Goal: Information Seeking & Learning: Learn about a topic

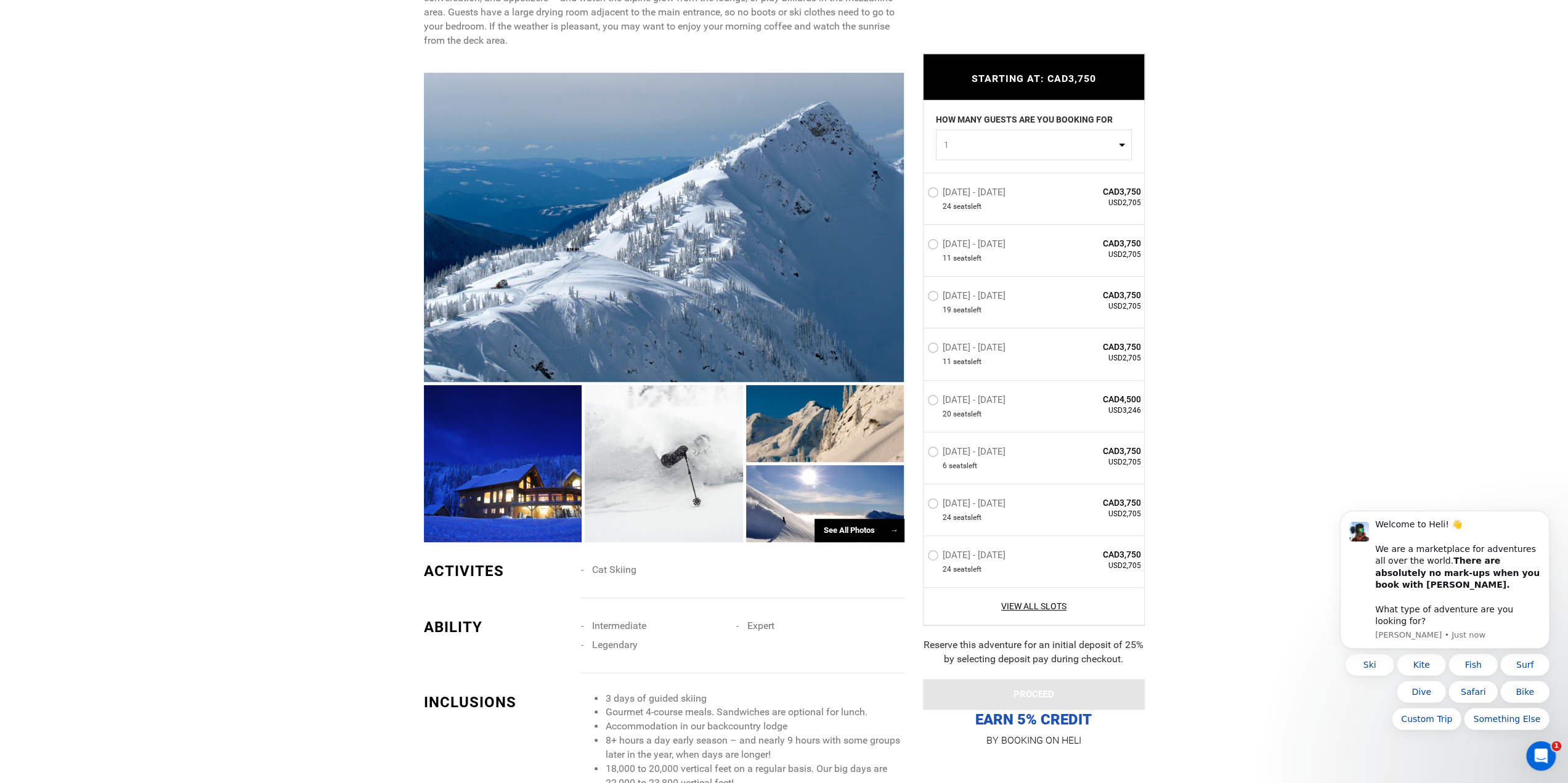
scroll to position [739, 0]
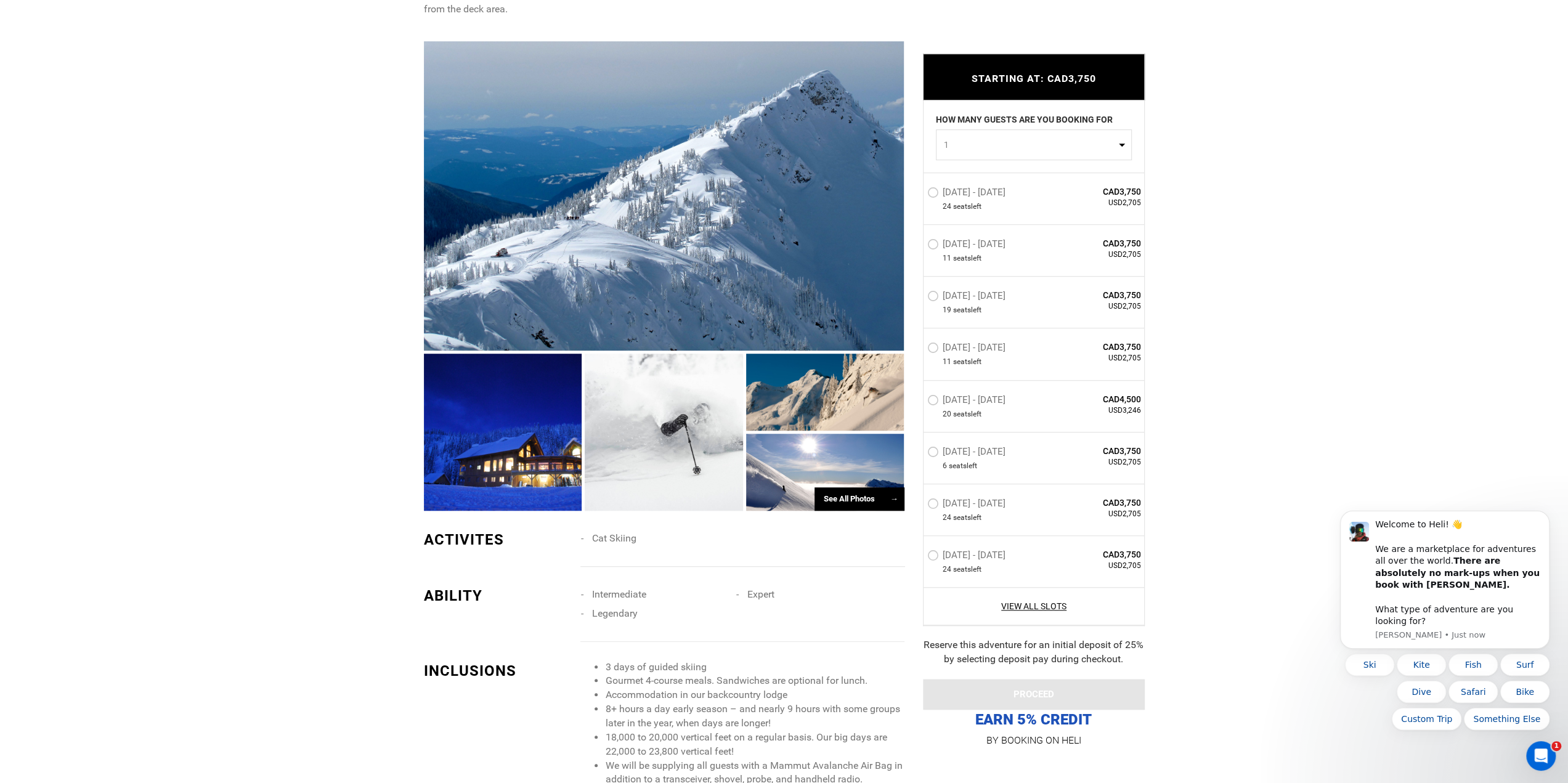
click at [857, 502] on div "See All Photos →" at bounding box center [859, 499] width 90 height 24
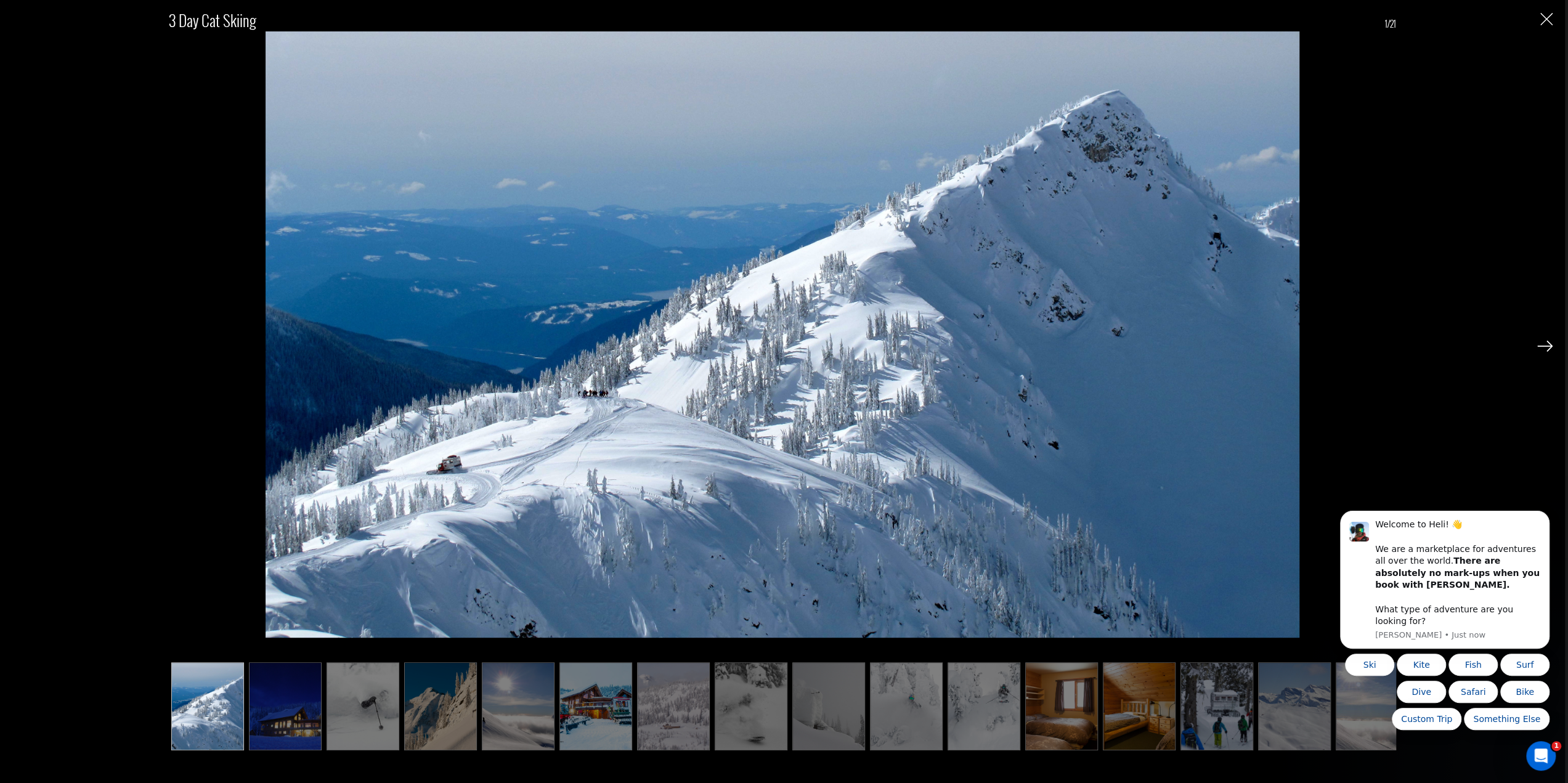
click at [1547, 350] on img at bounding box center [1545, 346] width 16 height 11
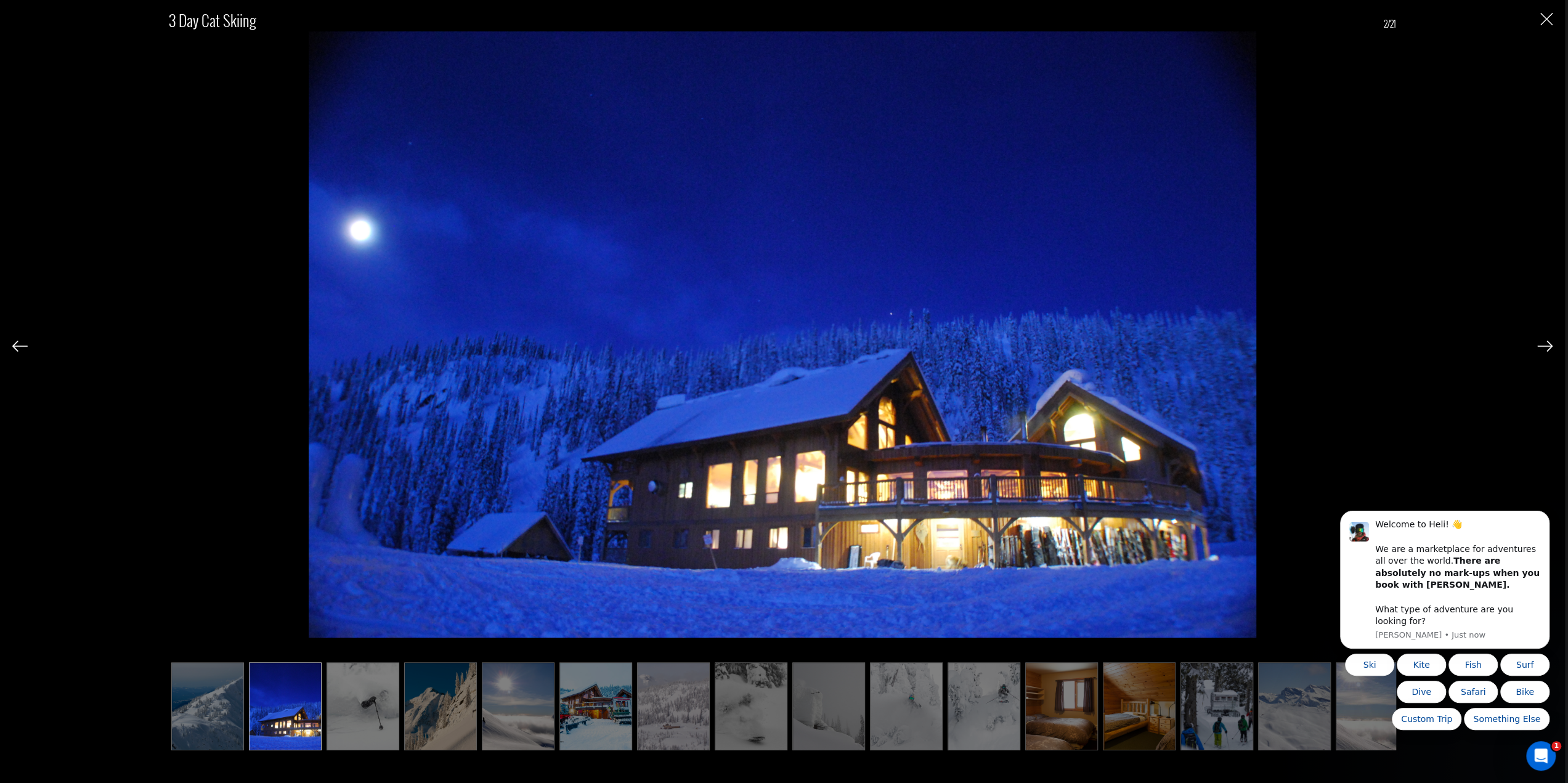
click at [1547, 350] on img at bounding box center [1545, 346] width 16 height 11
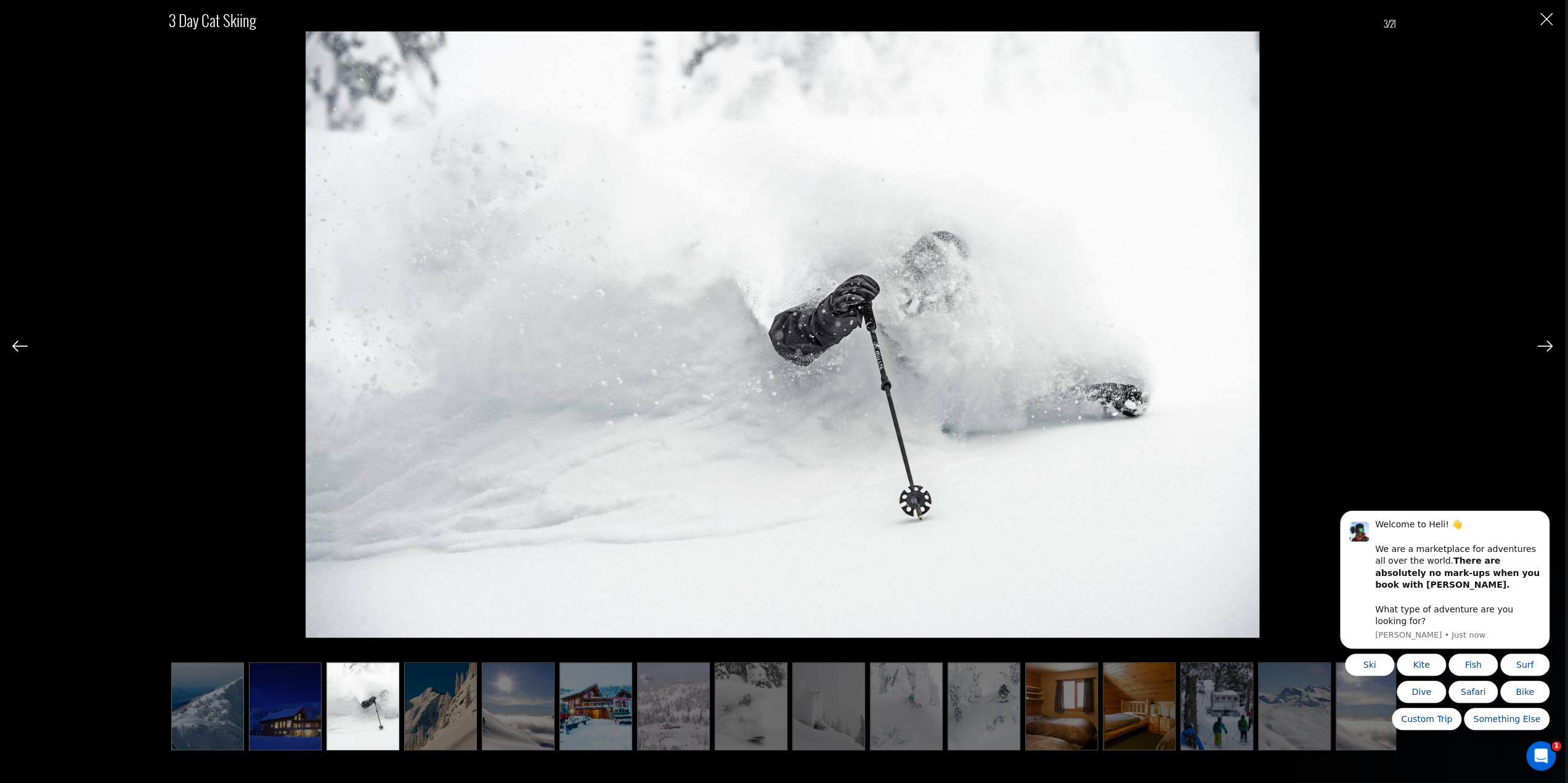
click at [1547, 350] on img at bounding box center [1545, 346] width 16 height 11
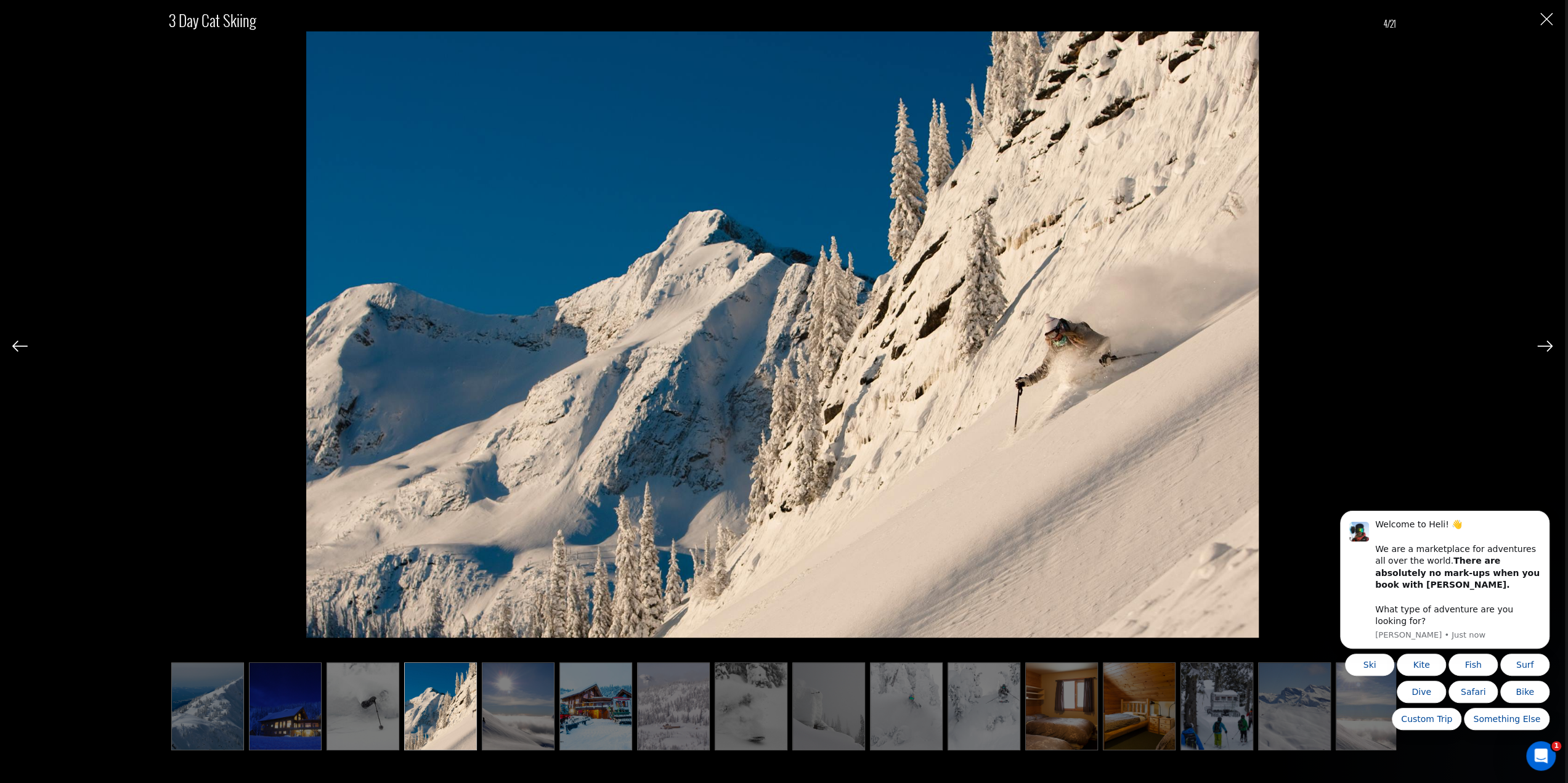
click at [1547, 350] on img at bounding box center [1545, 346] width 16 height 11
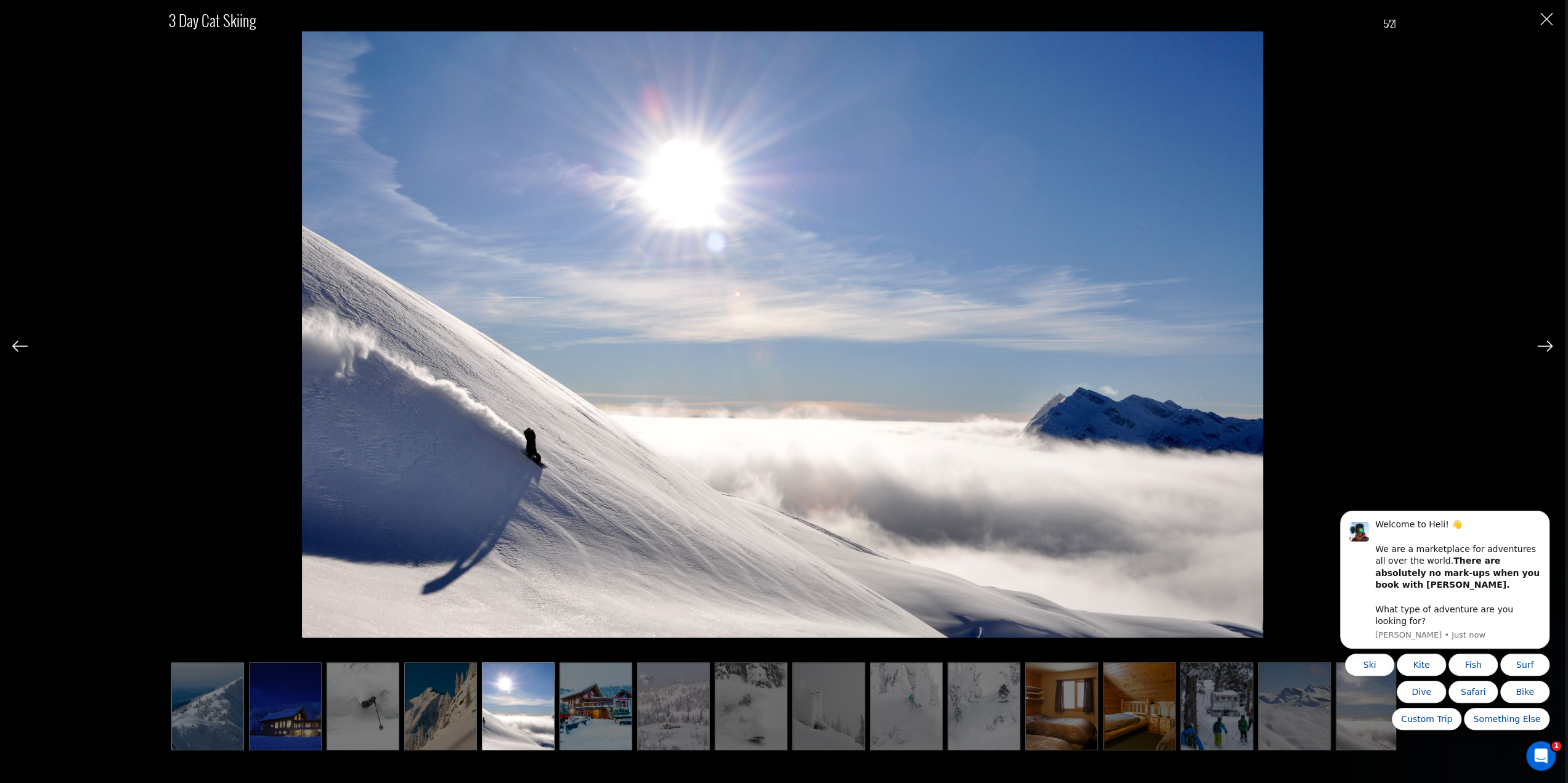
click at [1547, 350] on img at bounding box center [1545, 346] width 16 height 11
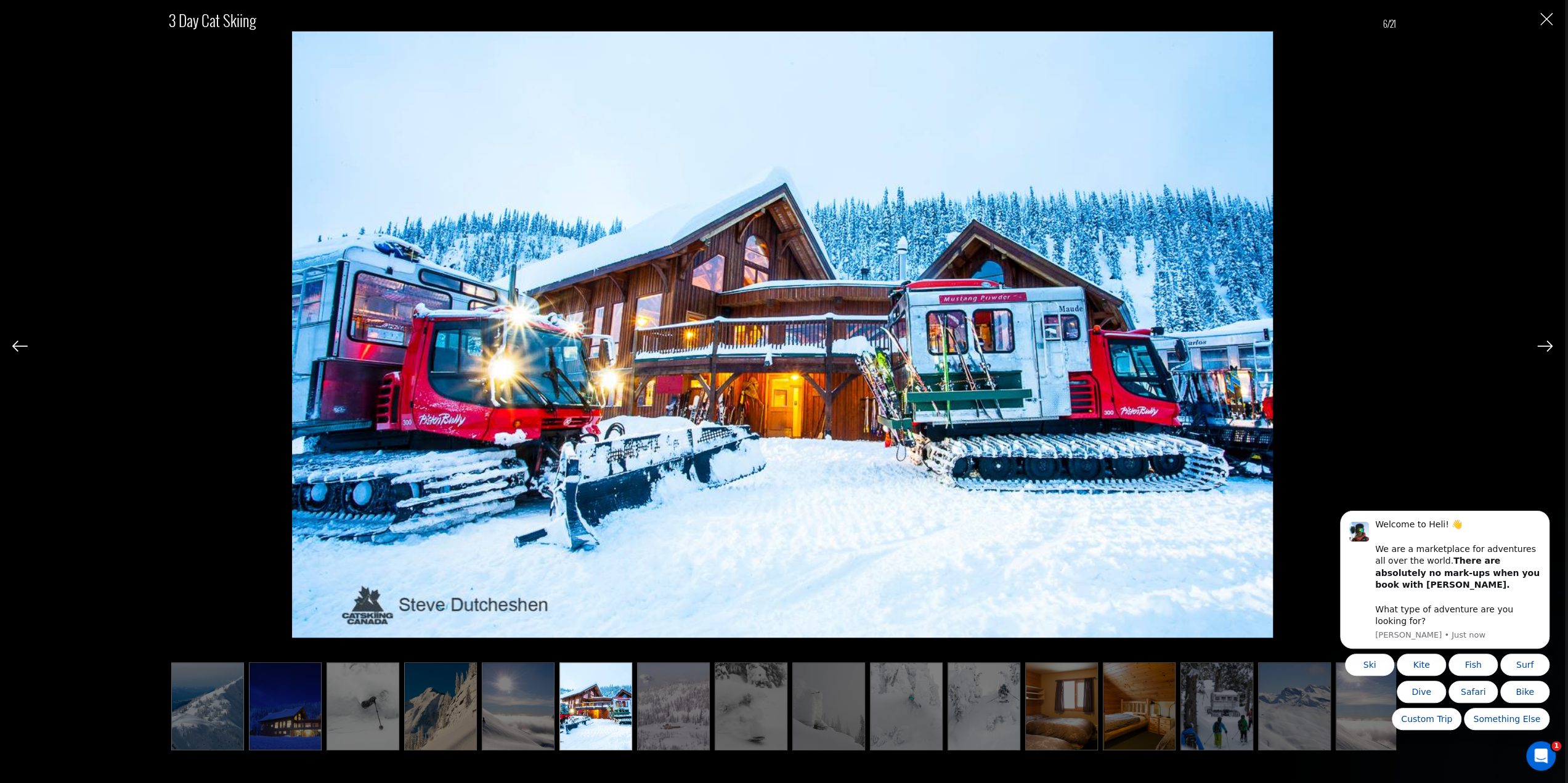
click at [1547, 350] on img at bounding box center [1545, 346] width 16 height 11
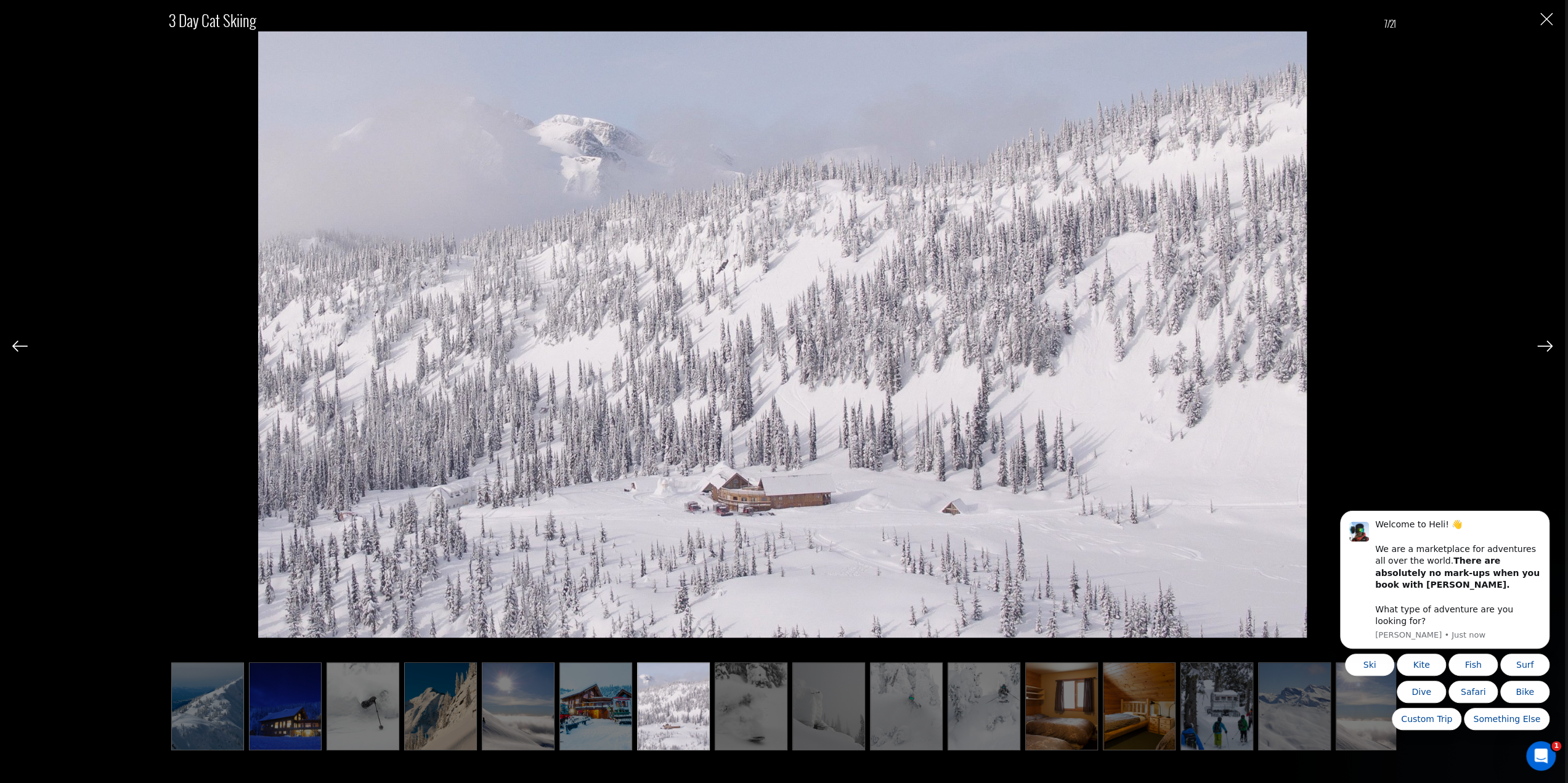
click at [1547, 350] on img at bounding box center [1545, 346] width 16 height 11
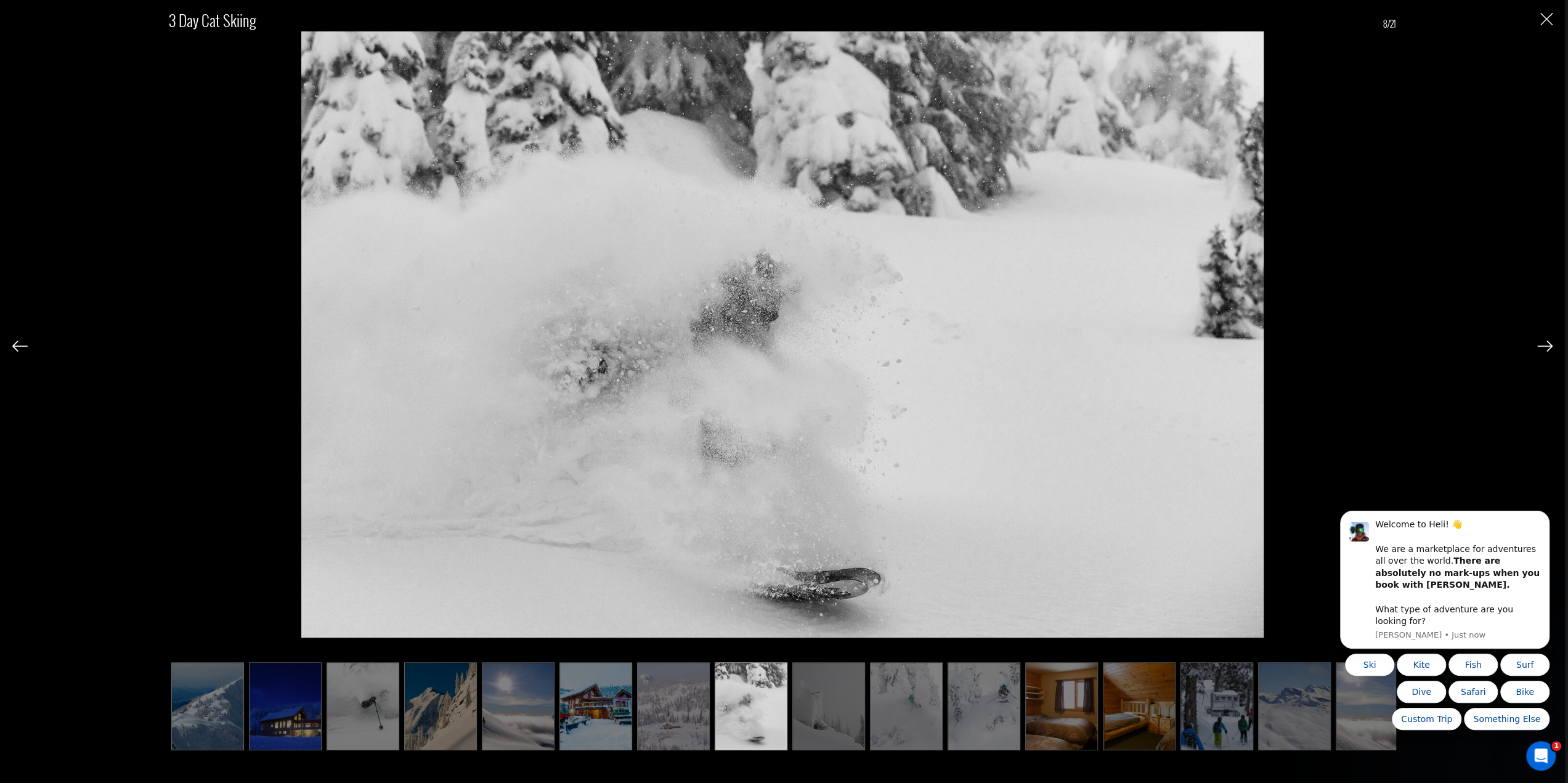
click at [1547, 350] on img at bounding box center [1545, 346] width 16 height 11
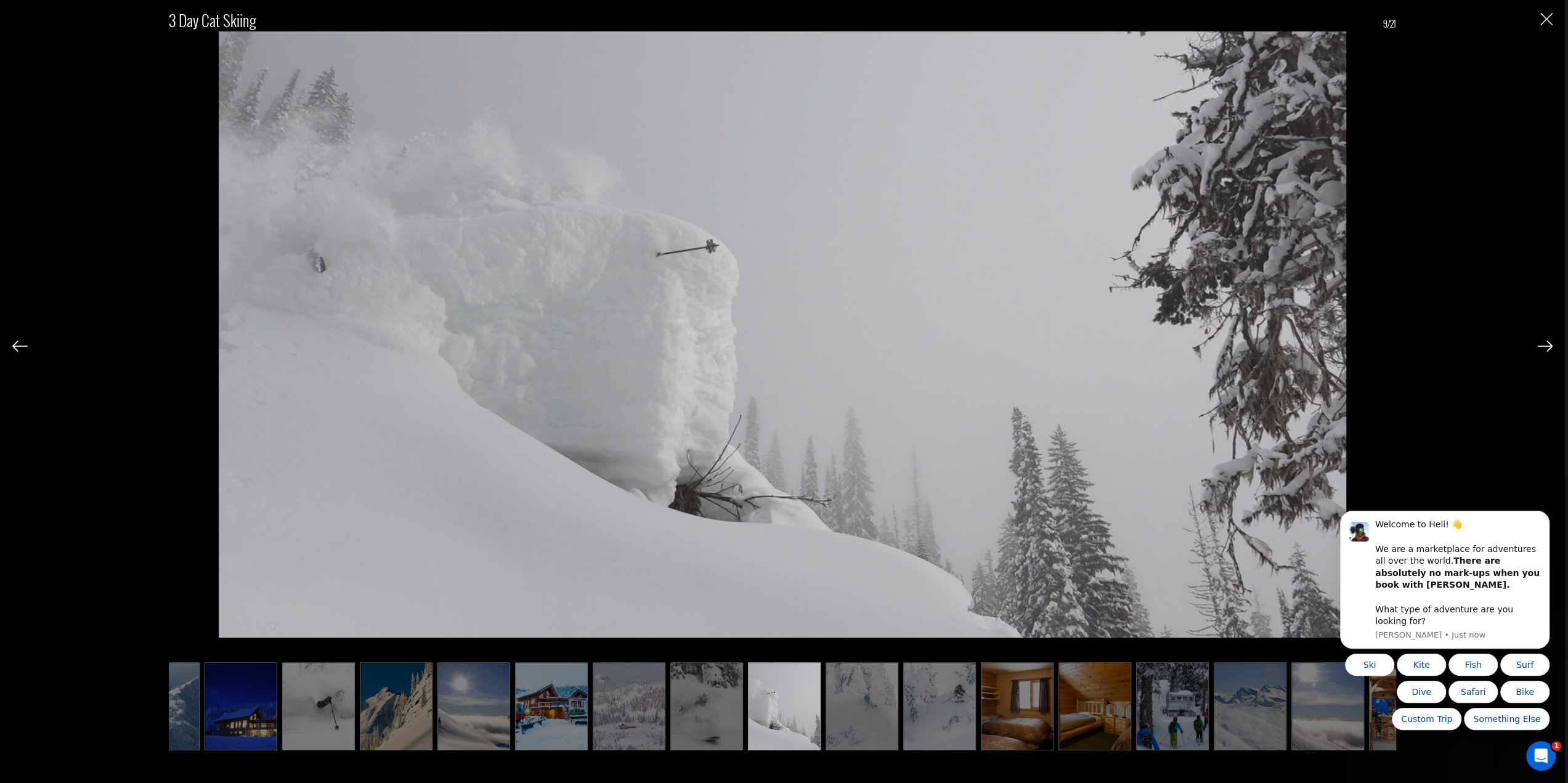
click at [1547, 350] on img at bounding box center [1545, 346] width 16 height 11
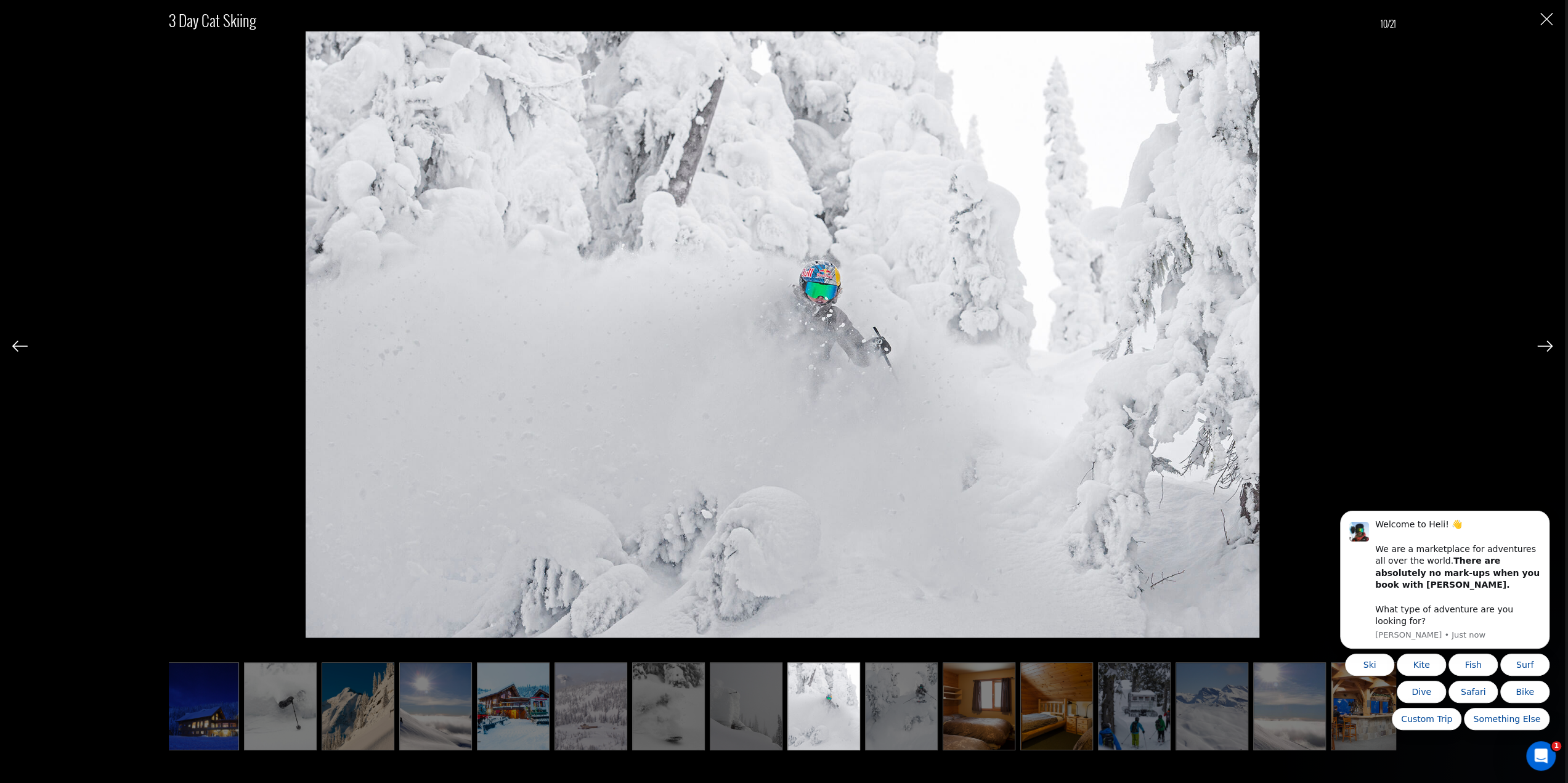
click at [1547, 350] on img at bounding box center [1545, 346] width 16 height 11
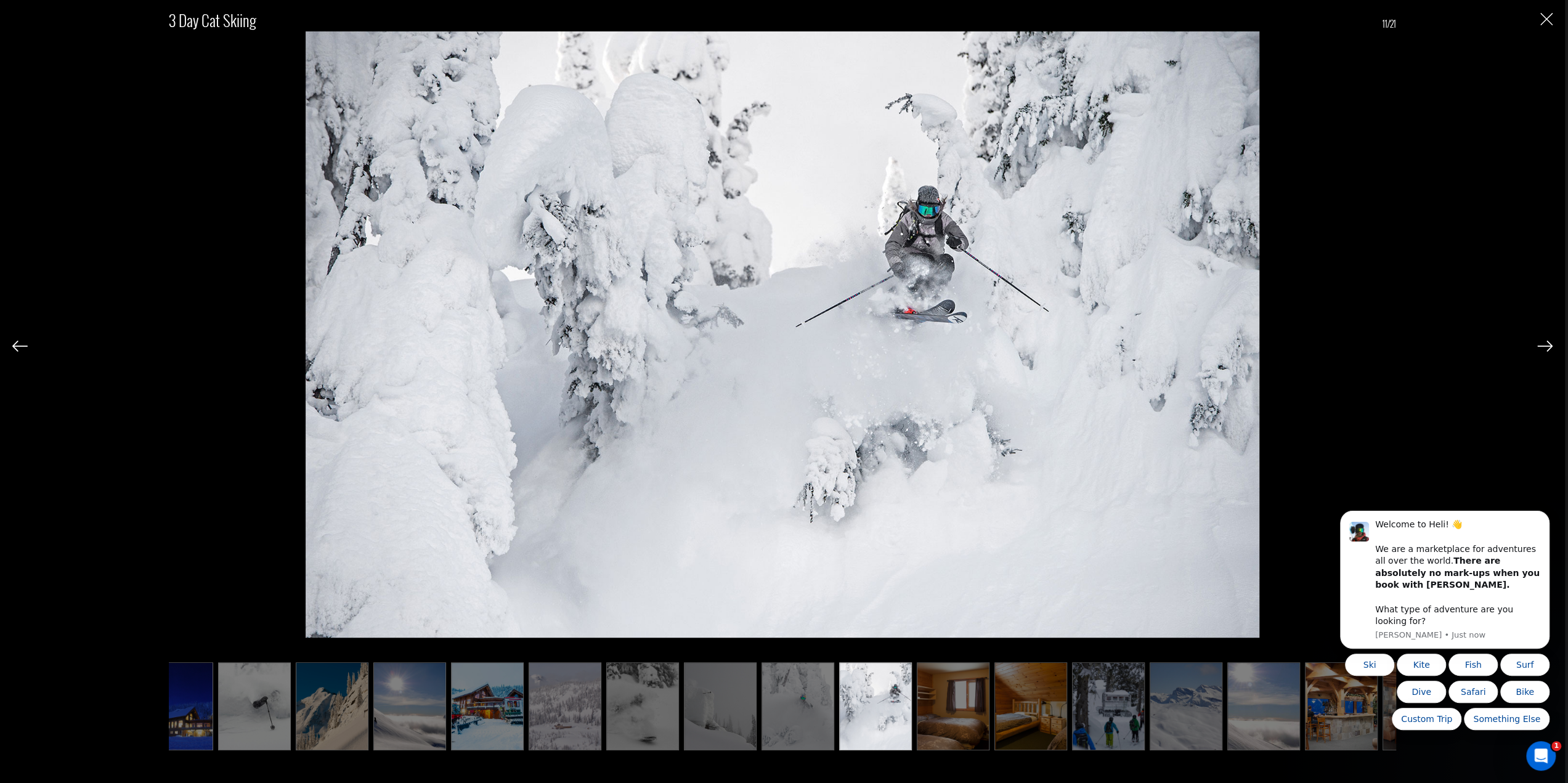
click at [1547, 350] on img at bounding box center [1545, 346] width 16 height 11
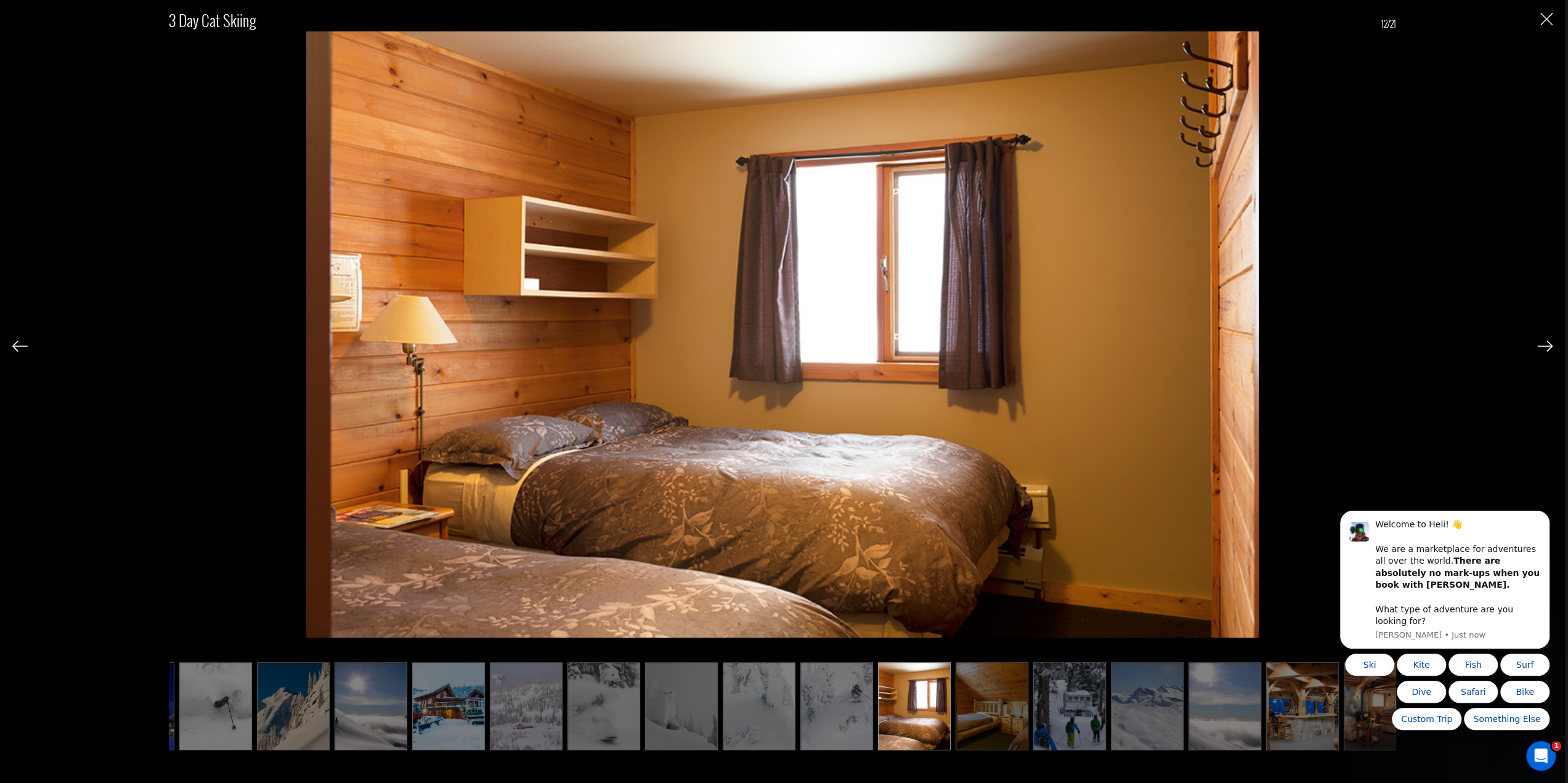
click at [1547, 350] on img at bounding box center [1545, 346] width 16 height 11
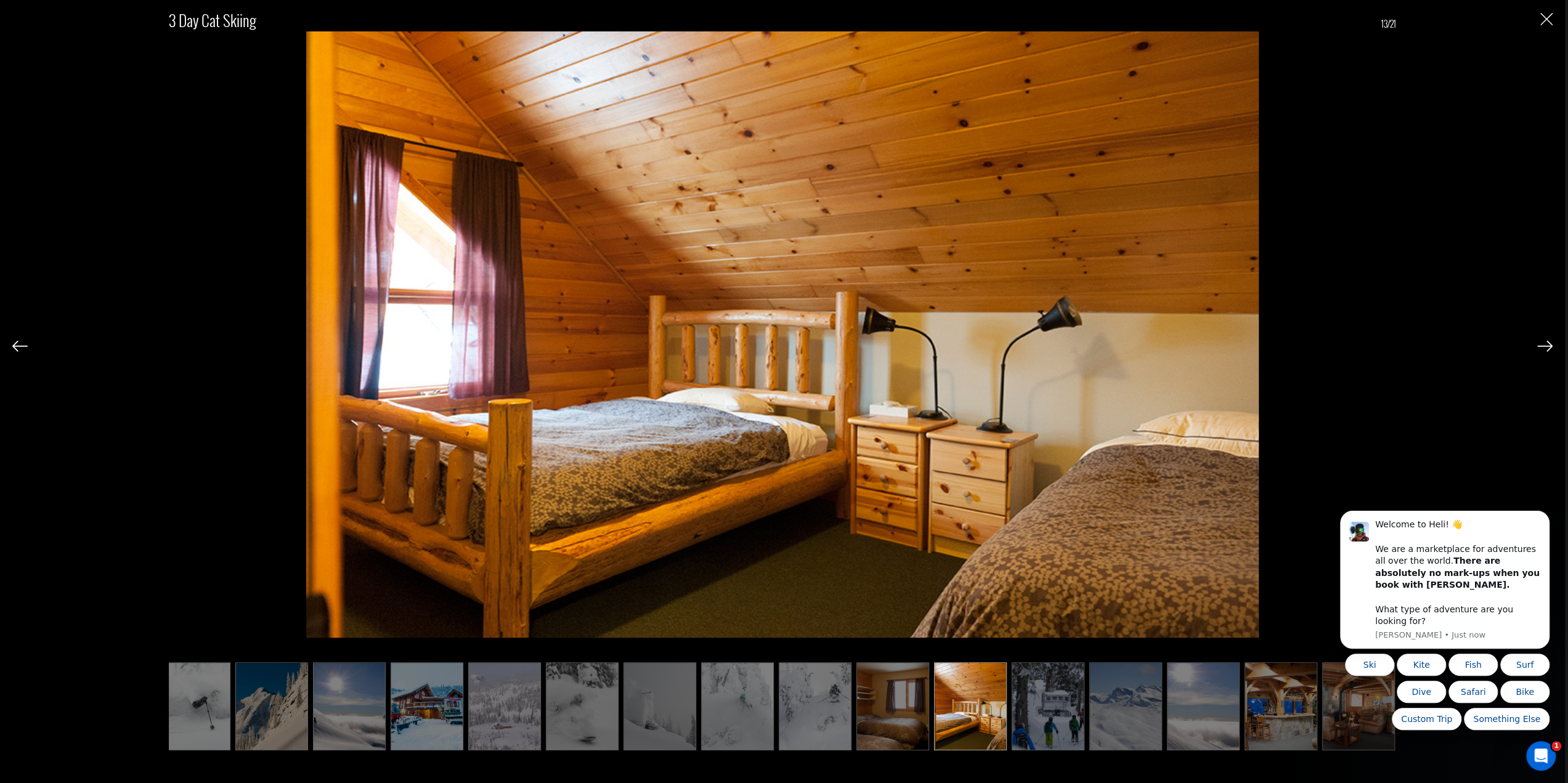
click at [1547, 350] on img at bounding box center [1545, 346] width 16 height 11
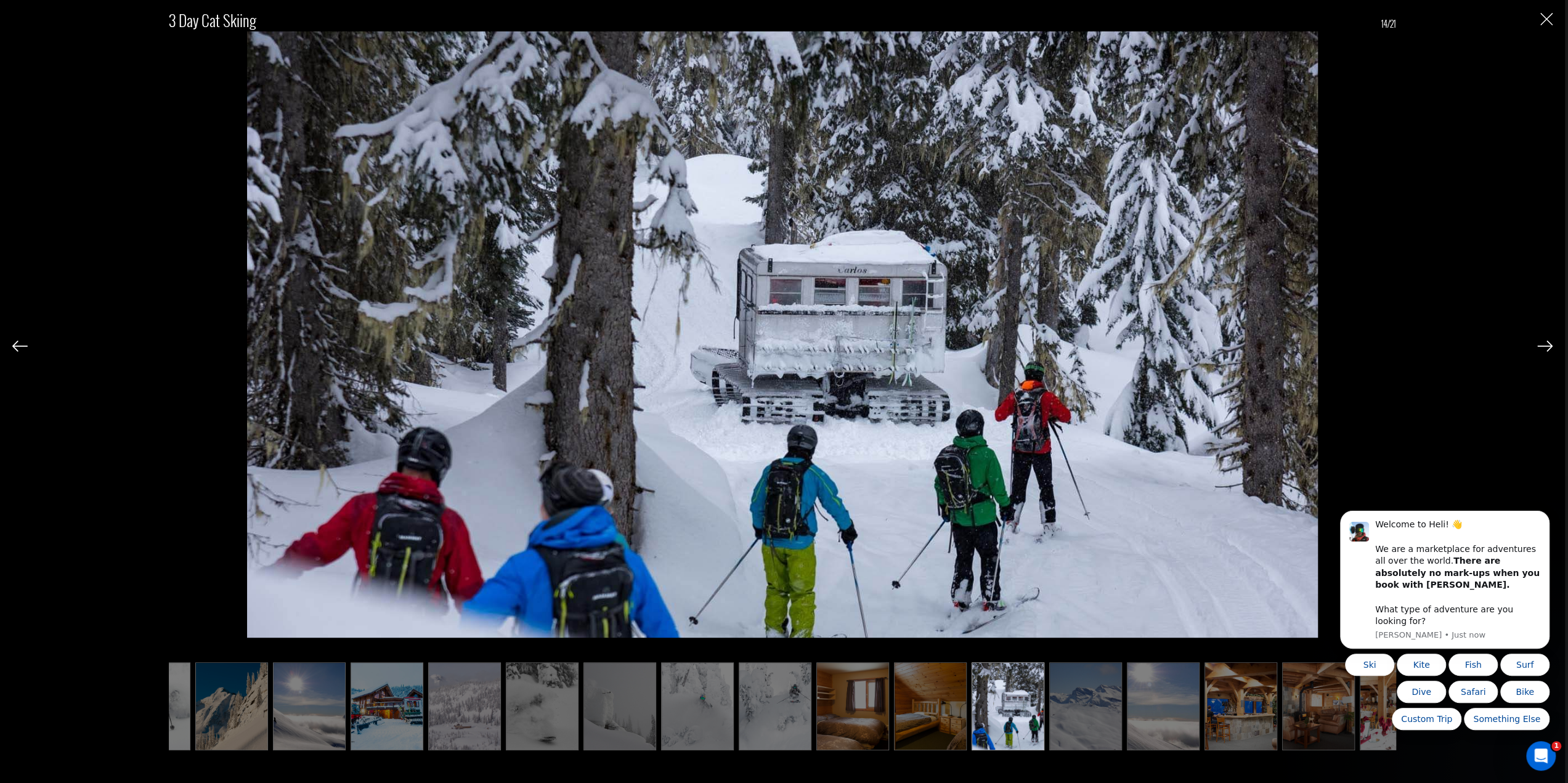
click at [1545, 18] on img "Close" at bounding box center [1546, 19] width 12 height 12
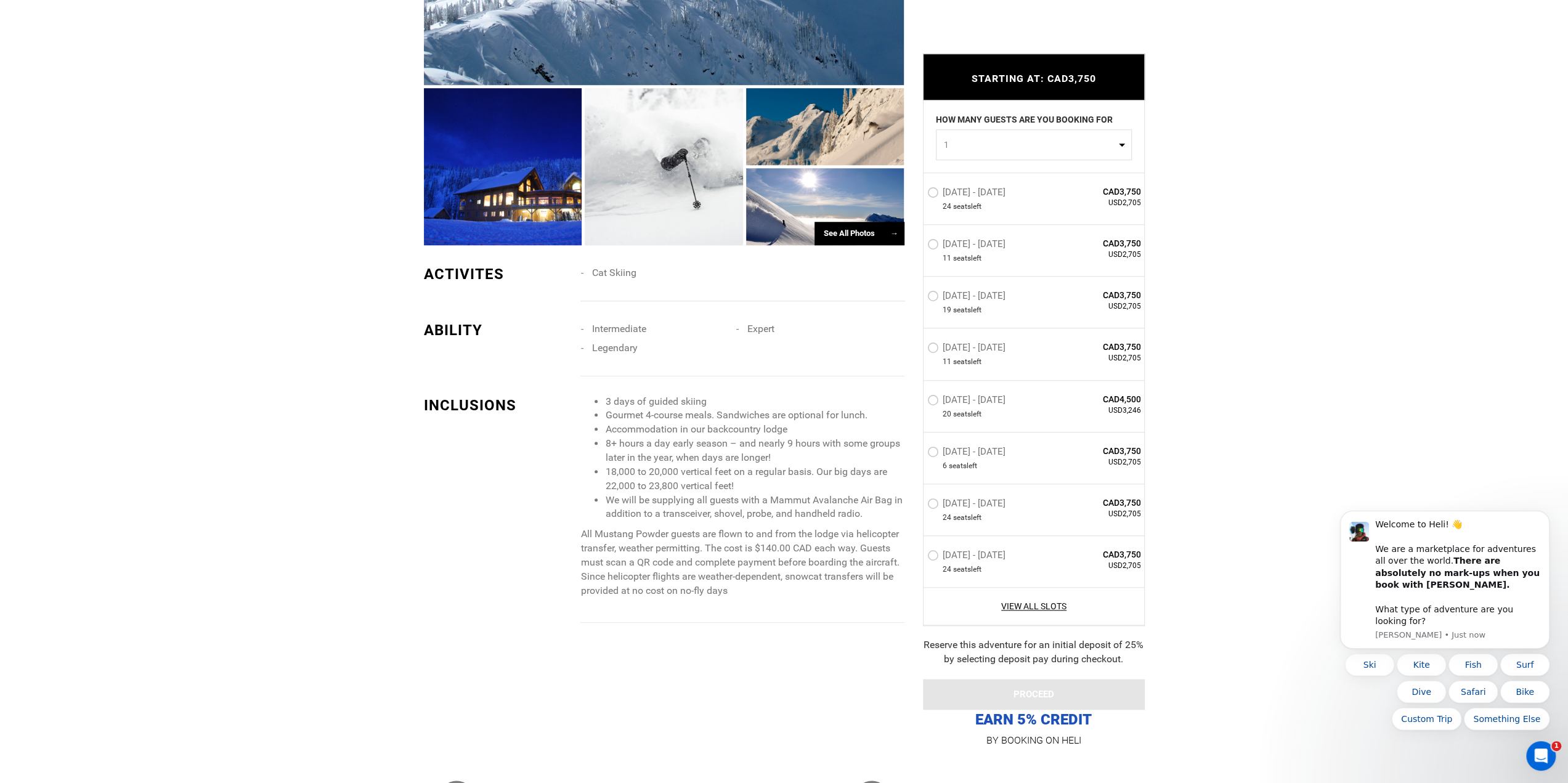
scroll to position [1109, 0]
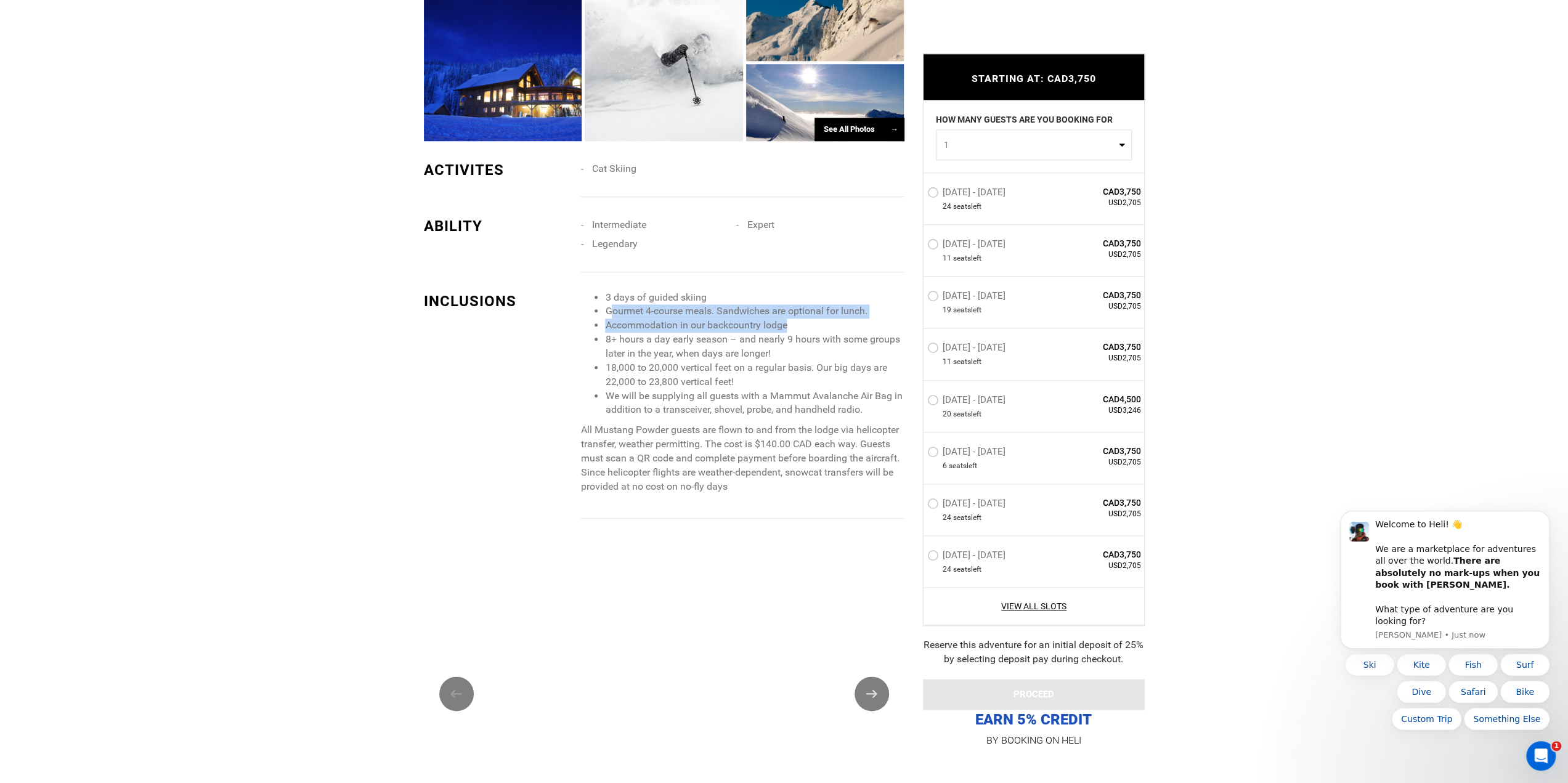
drag, startPoint x: 611, startPoint y: 310, endPoint x: 790, endPoint y: 325, distance: 179.6
click at [790, 325] on ul "3 days of guided skiing Gourmet 4-course meals. Sandwiches are optional for lun…" at bounding box center [742, 354] width 323 height 127
click at [852, 315] on li "Gourmet 4-course meals. Sandwiches are optional for lunch." at bounding box center [754, 312] width 299 height 14
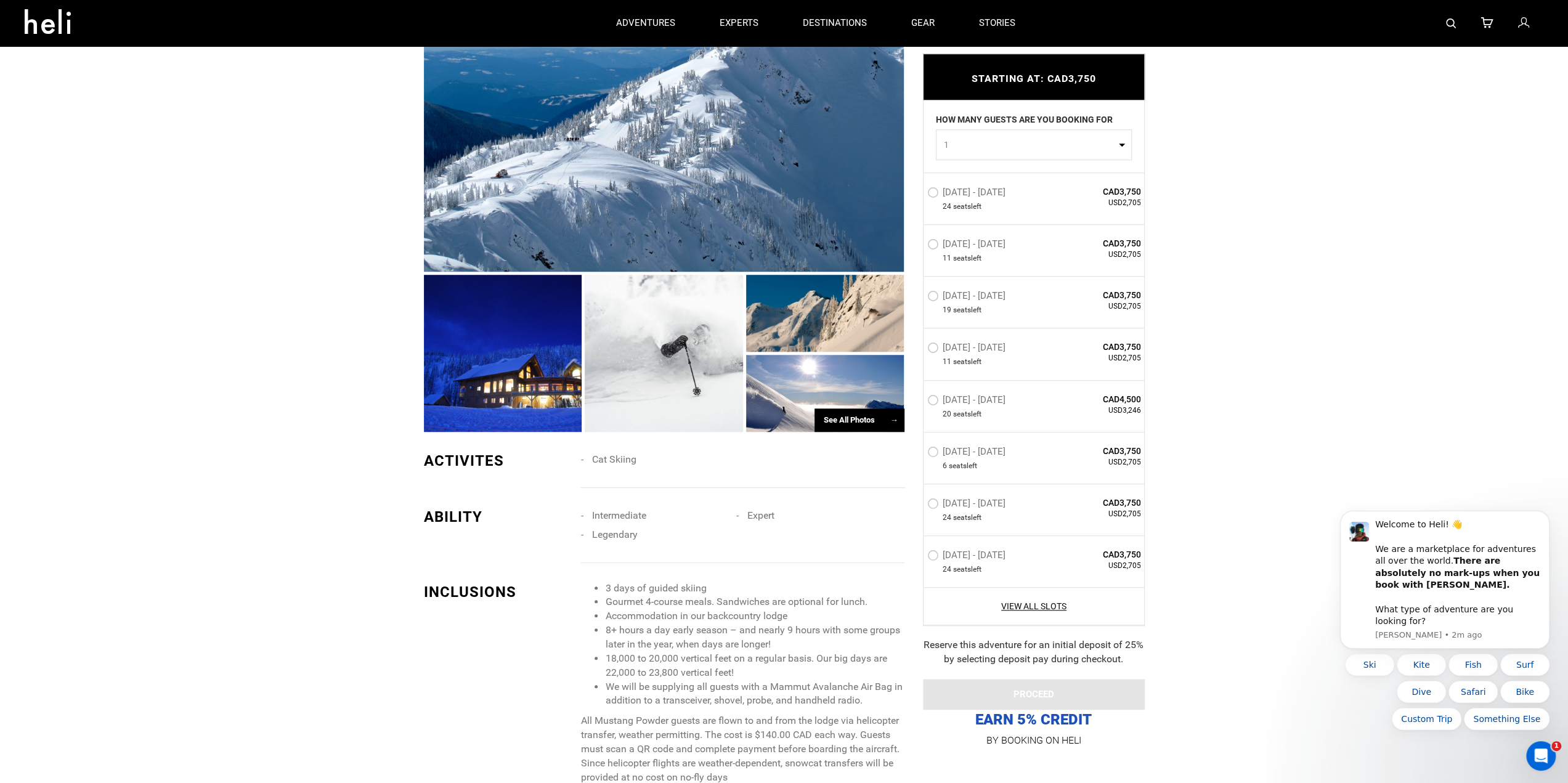
scroll to position [739, 0]
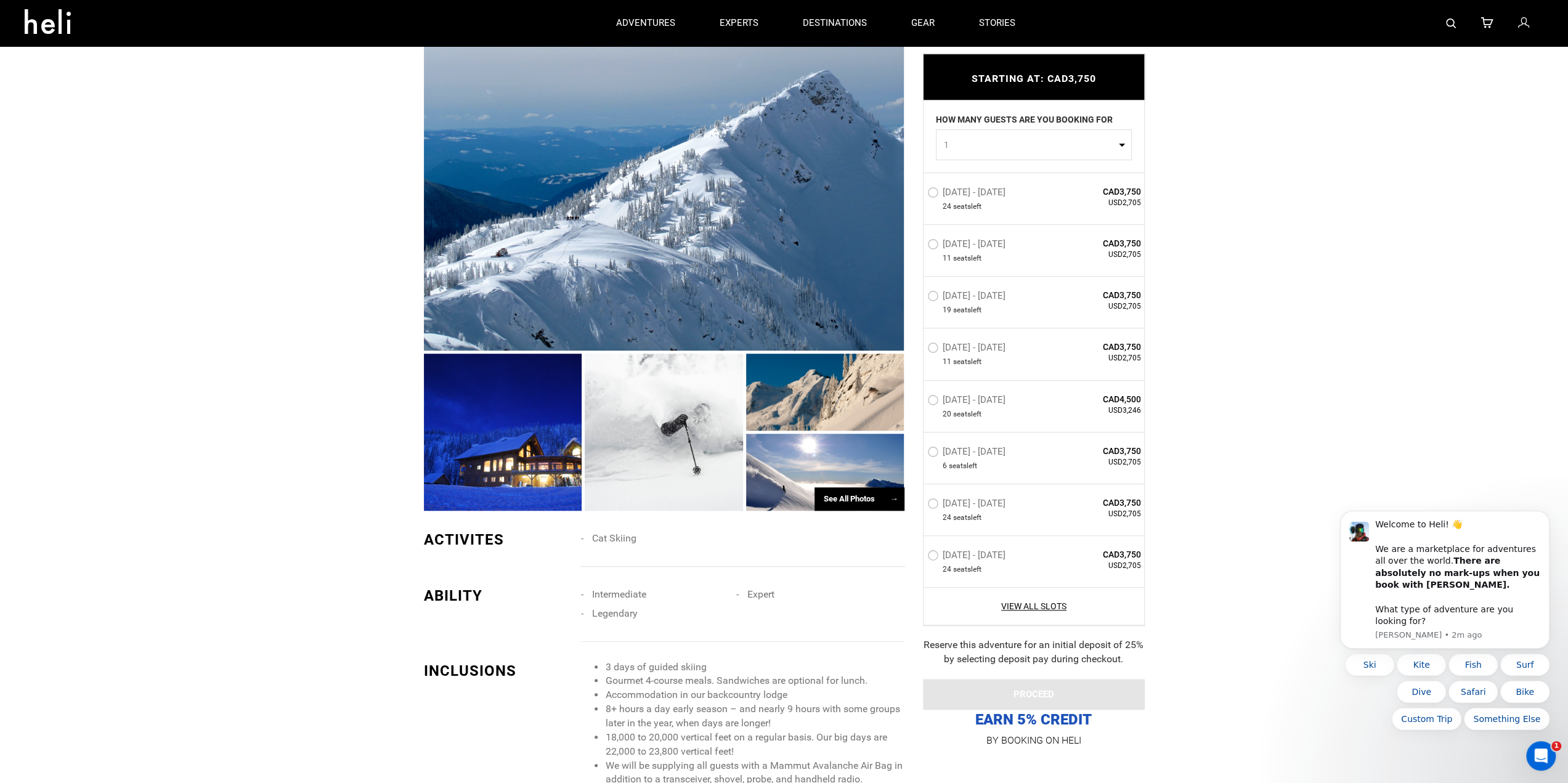
click at [813, 464] on div at bounding box center [825, 472] width 158 height 77
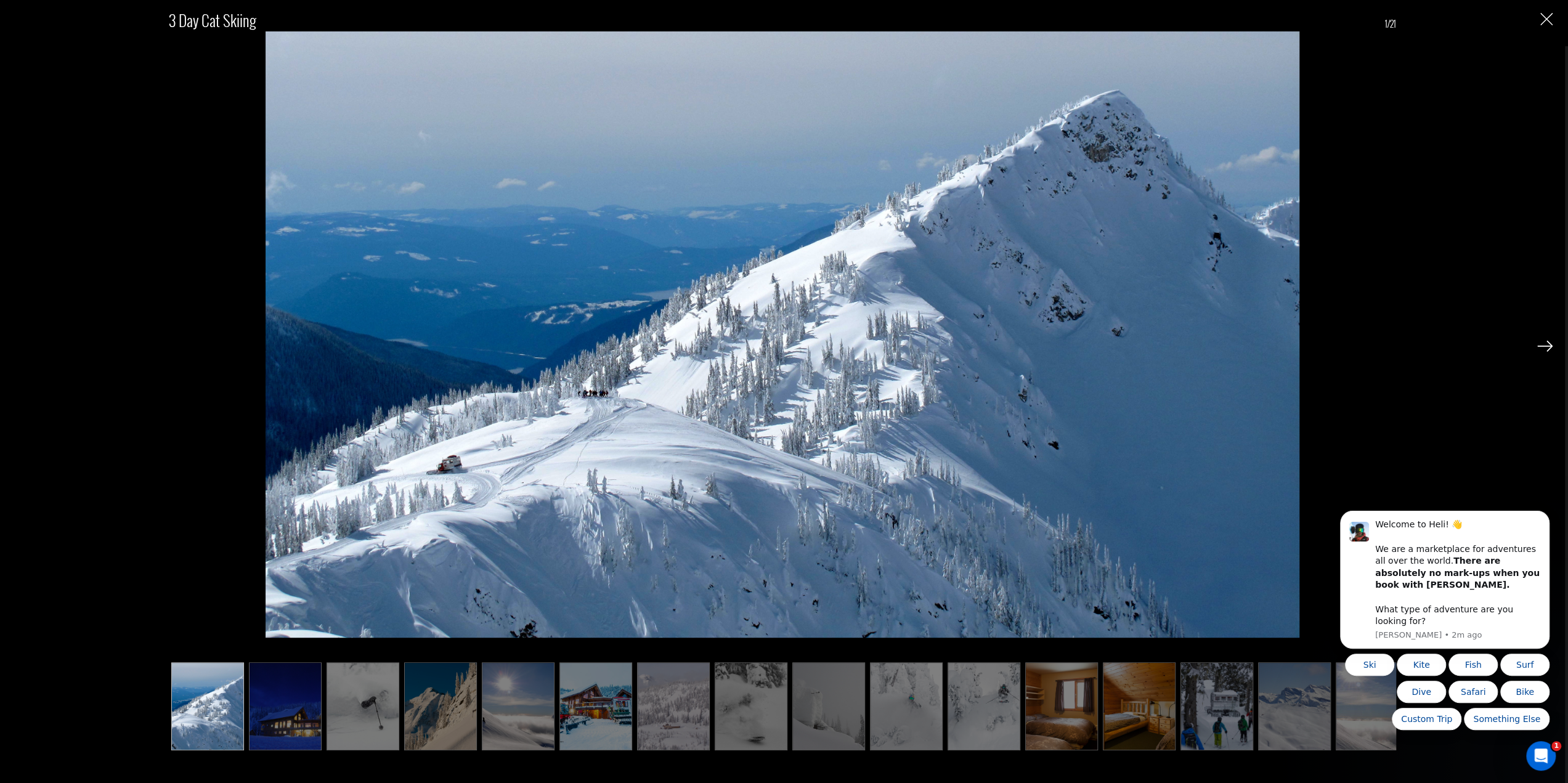
click at [482, 694] on img at bounding box center [518, 707] width 73 height 89
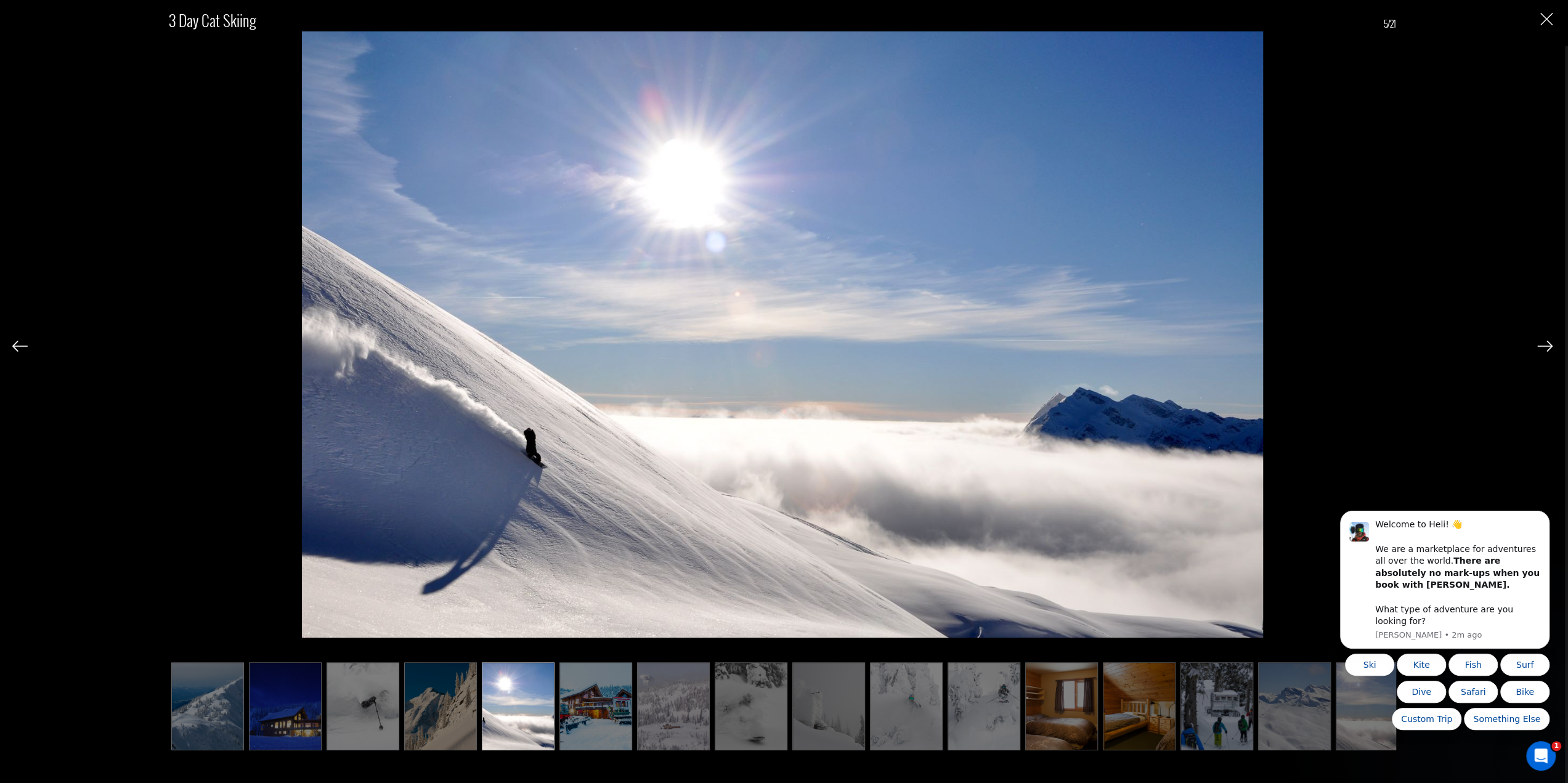
click at [419, 702] on ul at bounding box center [782, 707] width 1227 height 89
click at [637, 700] on img at bounding box center [673, 707] width 73 height 89
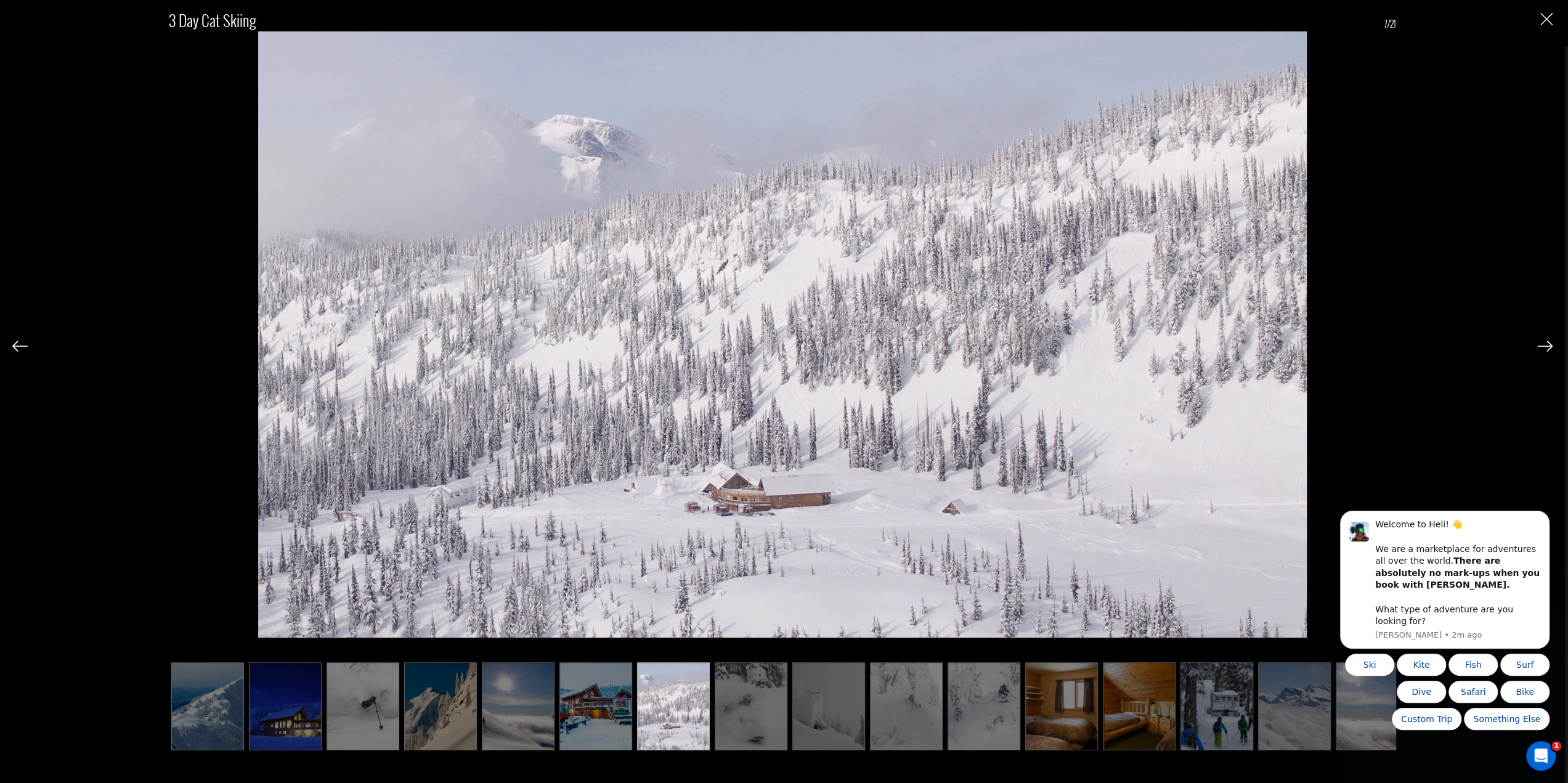
click at [792, 714] on img at bounding box center [829, 707] width 73 height 89
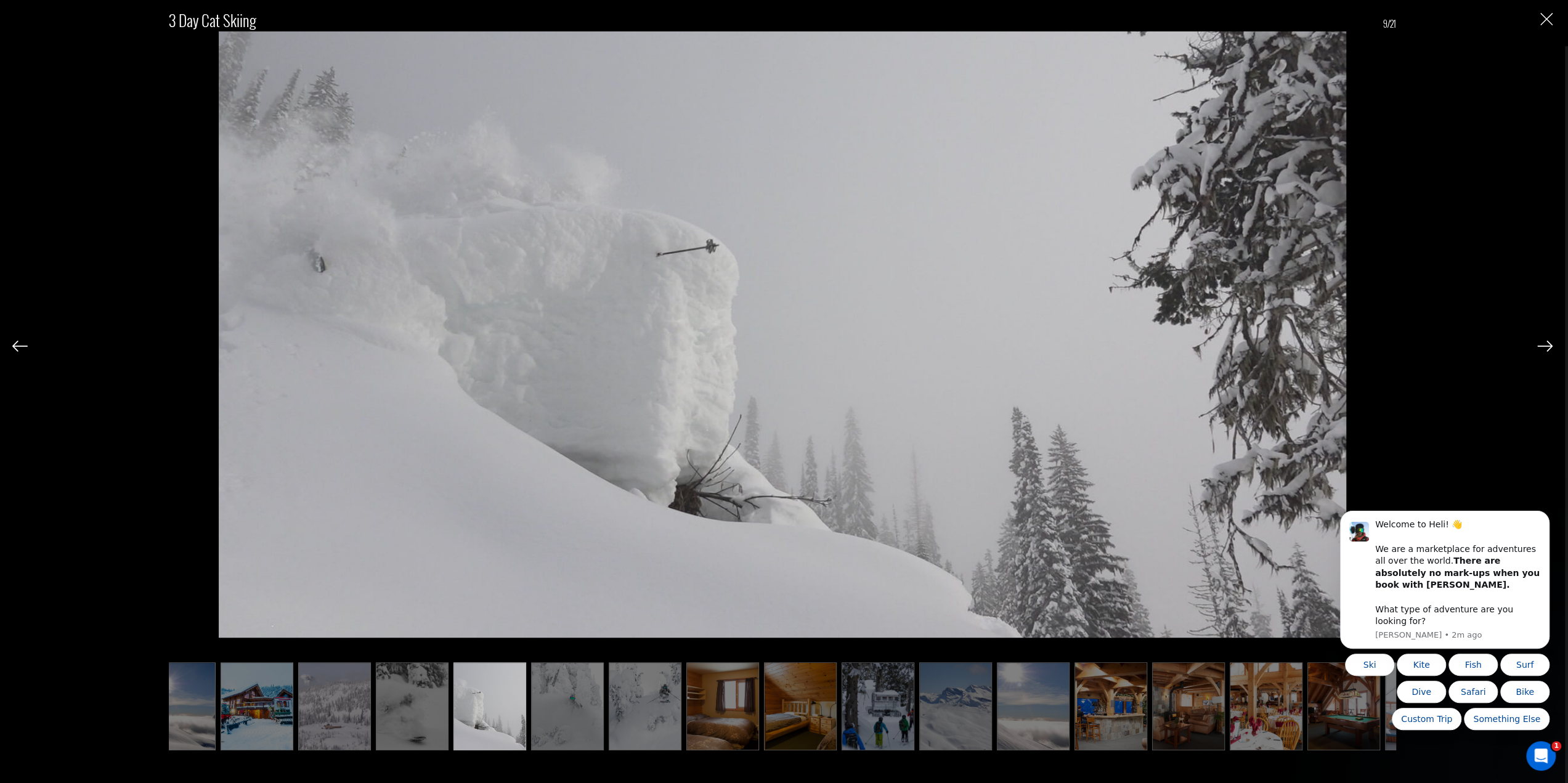
click at [666, 711] on img at bounding box center [645, 707] width 73 height 89
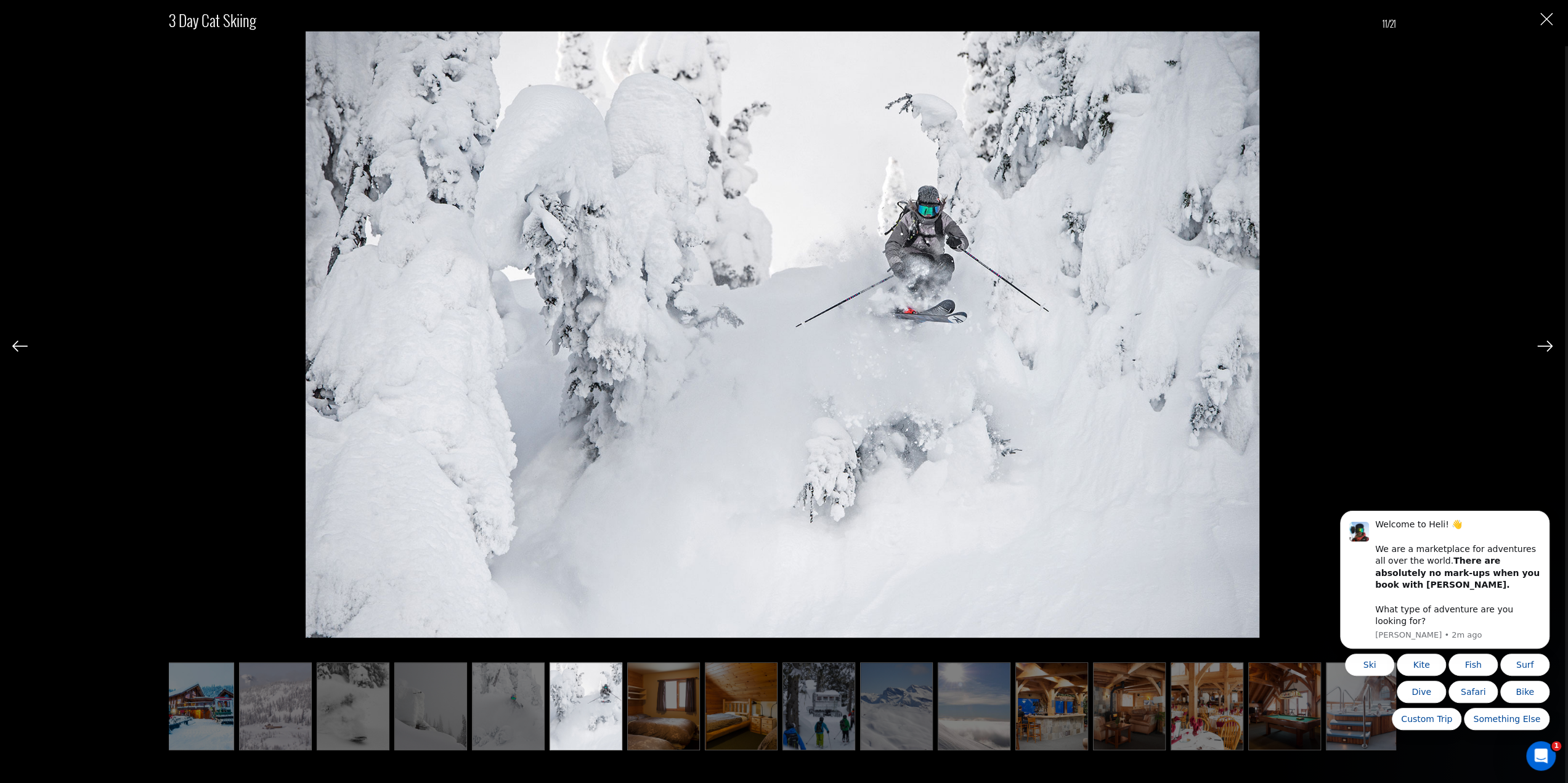
scroll to position [0, 403]
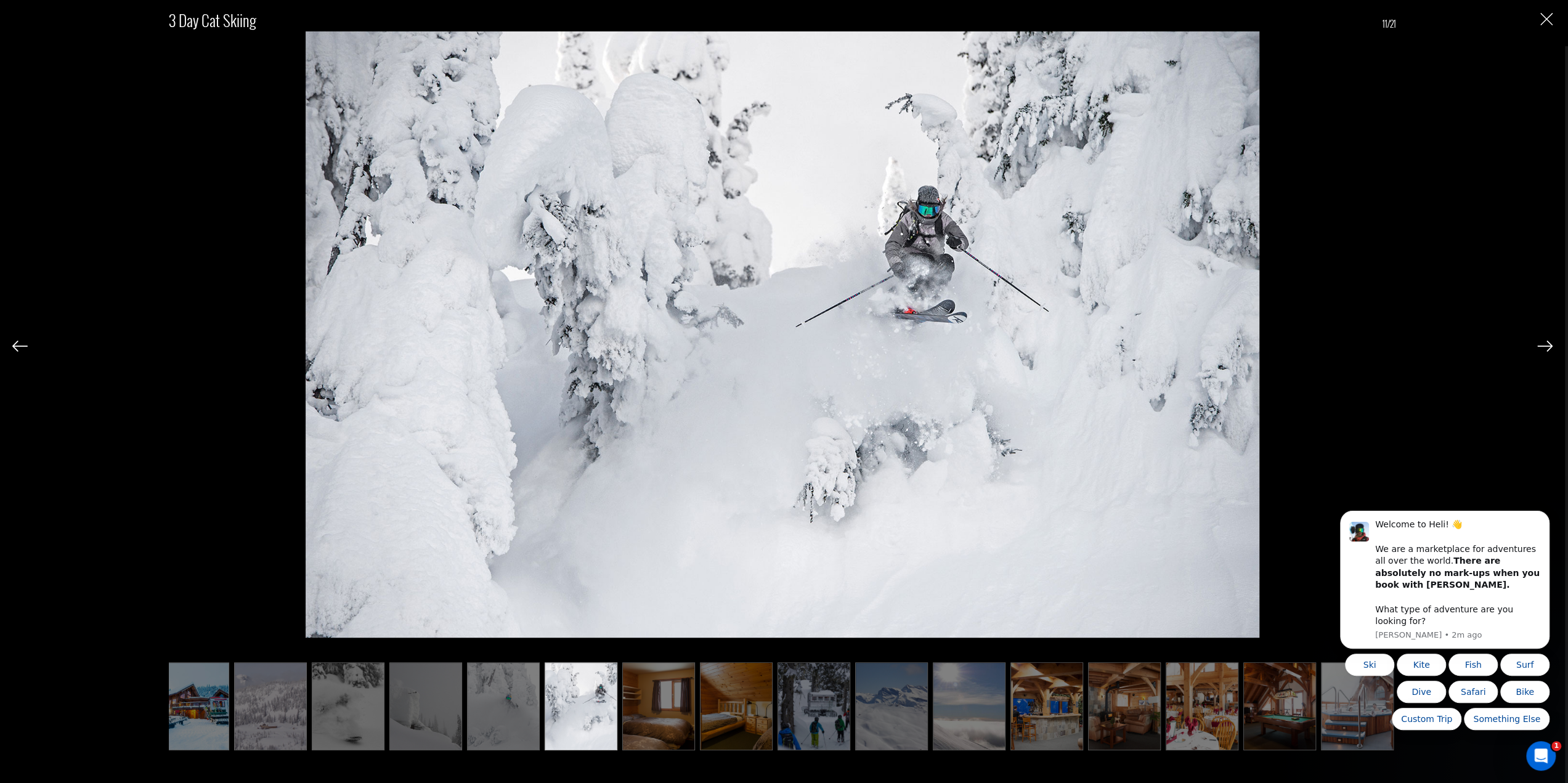
click at [712, 722] on img at bounding box center [737, 707] width 73 height 89
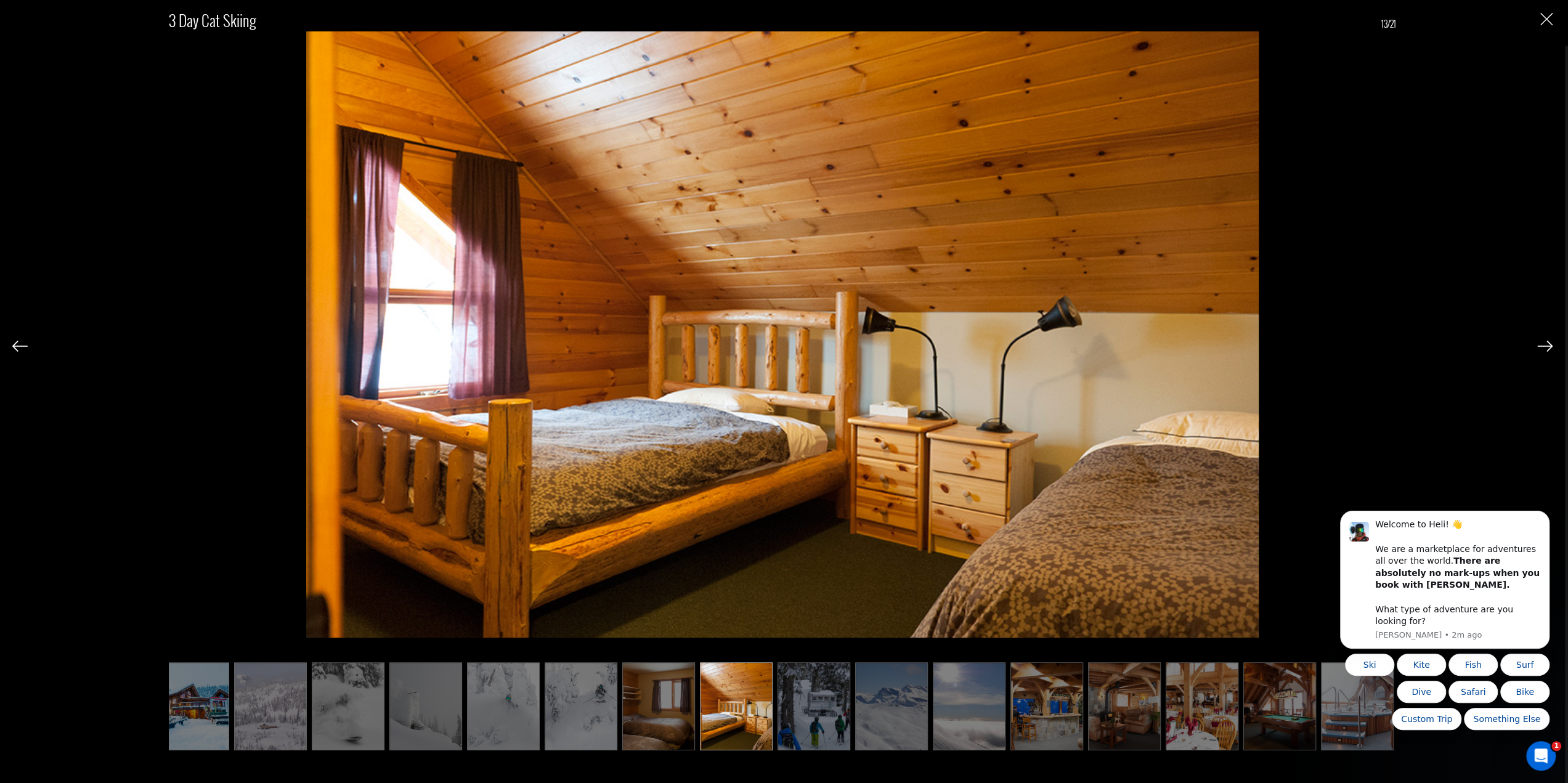
click at [834, 720] on img at bounding box center [814, 707] width 73 height 89
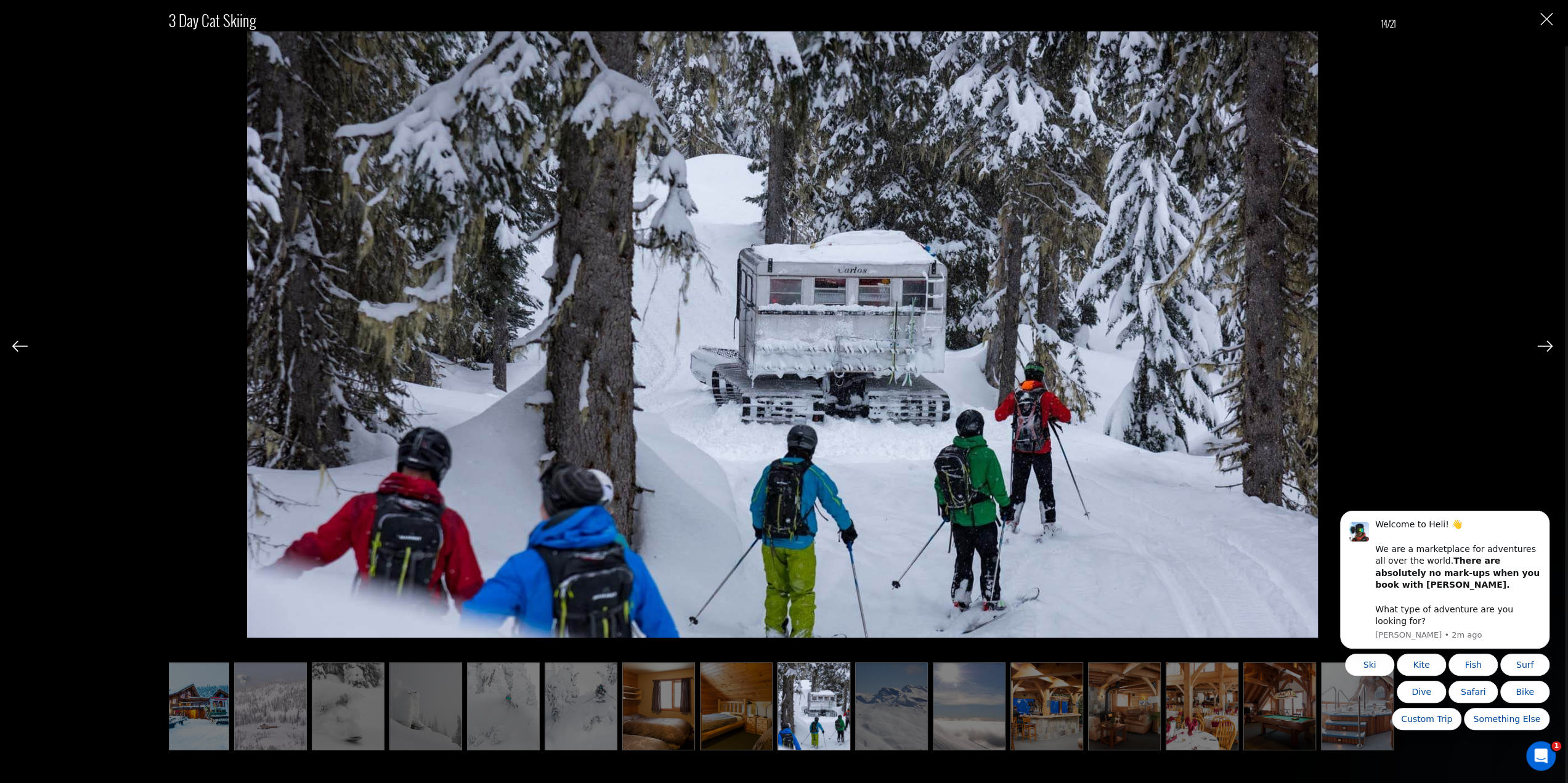
click at [906, 714] on img at bounding box center [892, 707] width 73 height 89
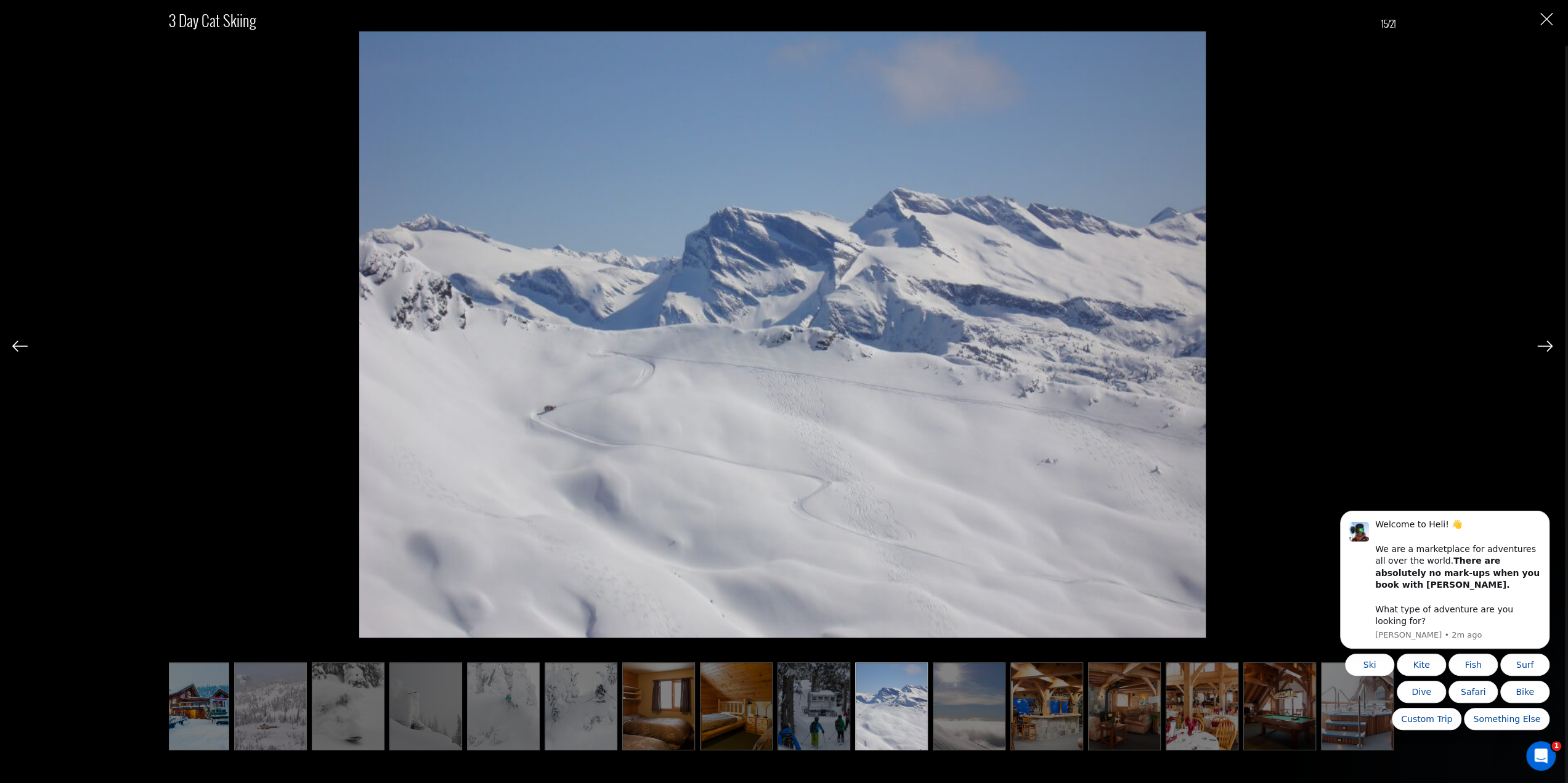
click at [747, 704] on img at bounding box center [737, 707] width 73 height 89
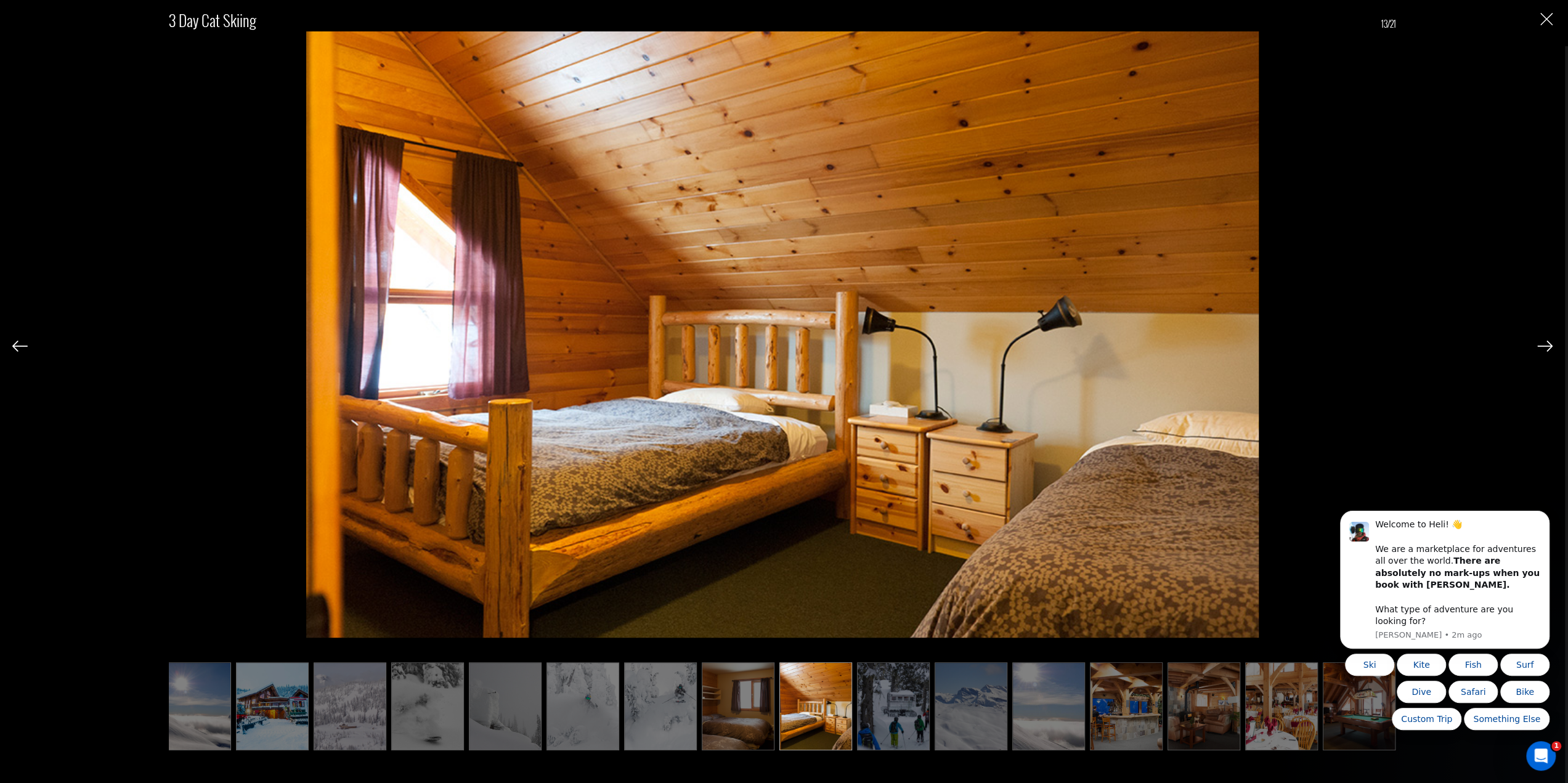
drag, startPoint x: 852, startPoint y: 718, endPoint x: 876, endPoint y: 714, distance: 24.3
click at [853, 718] on ul at bounding box center [782, 707] width 1227 height 89
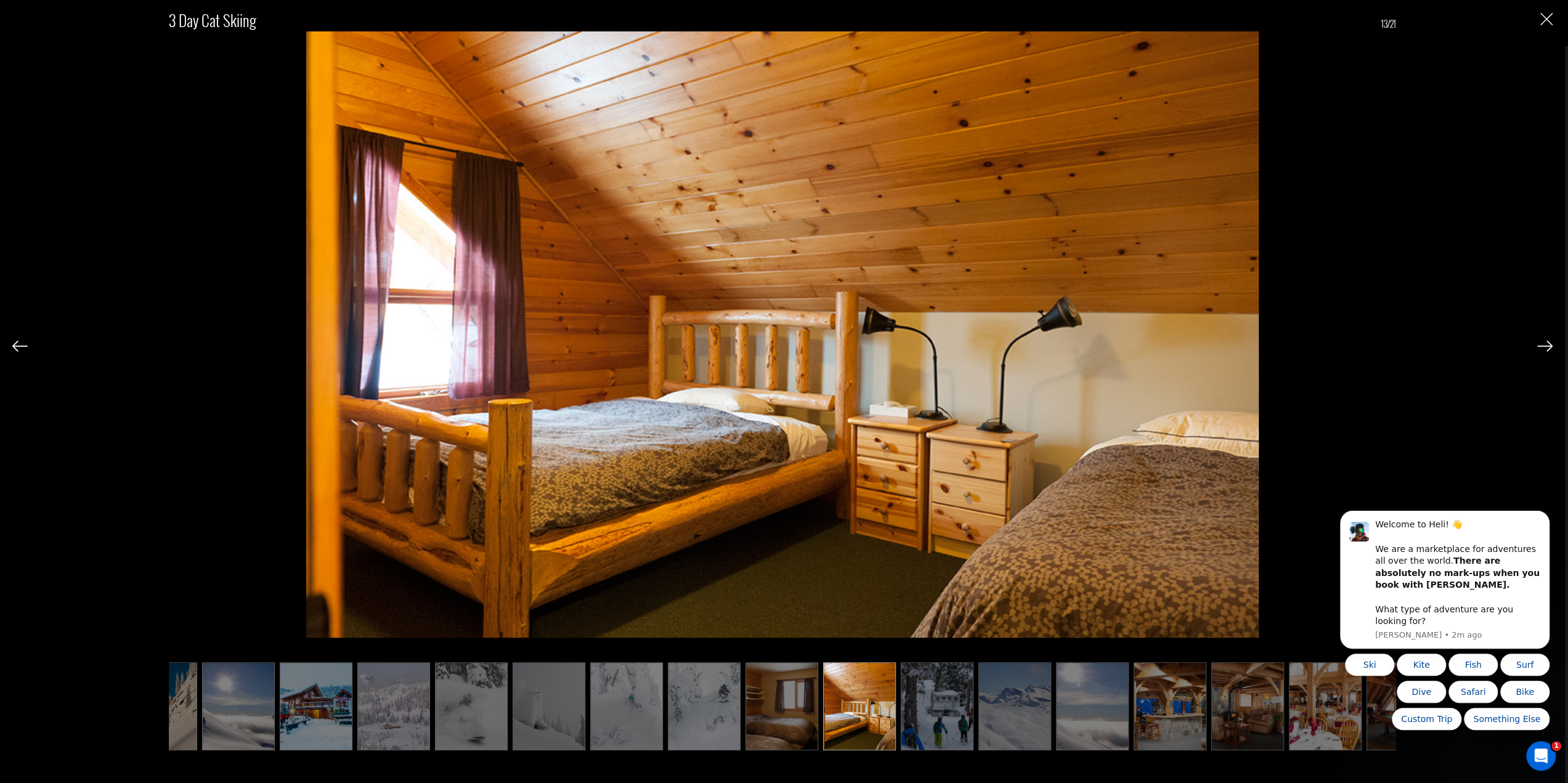
click at [950, 713] on img at bounding box center [938, 707] width 73 height 89
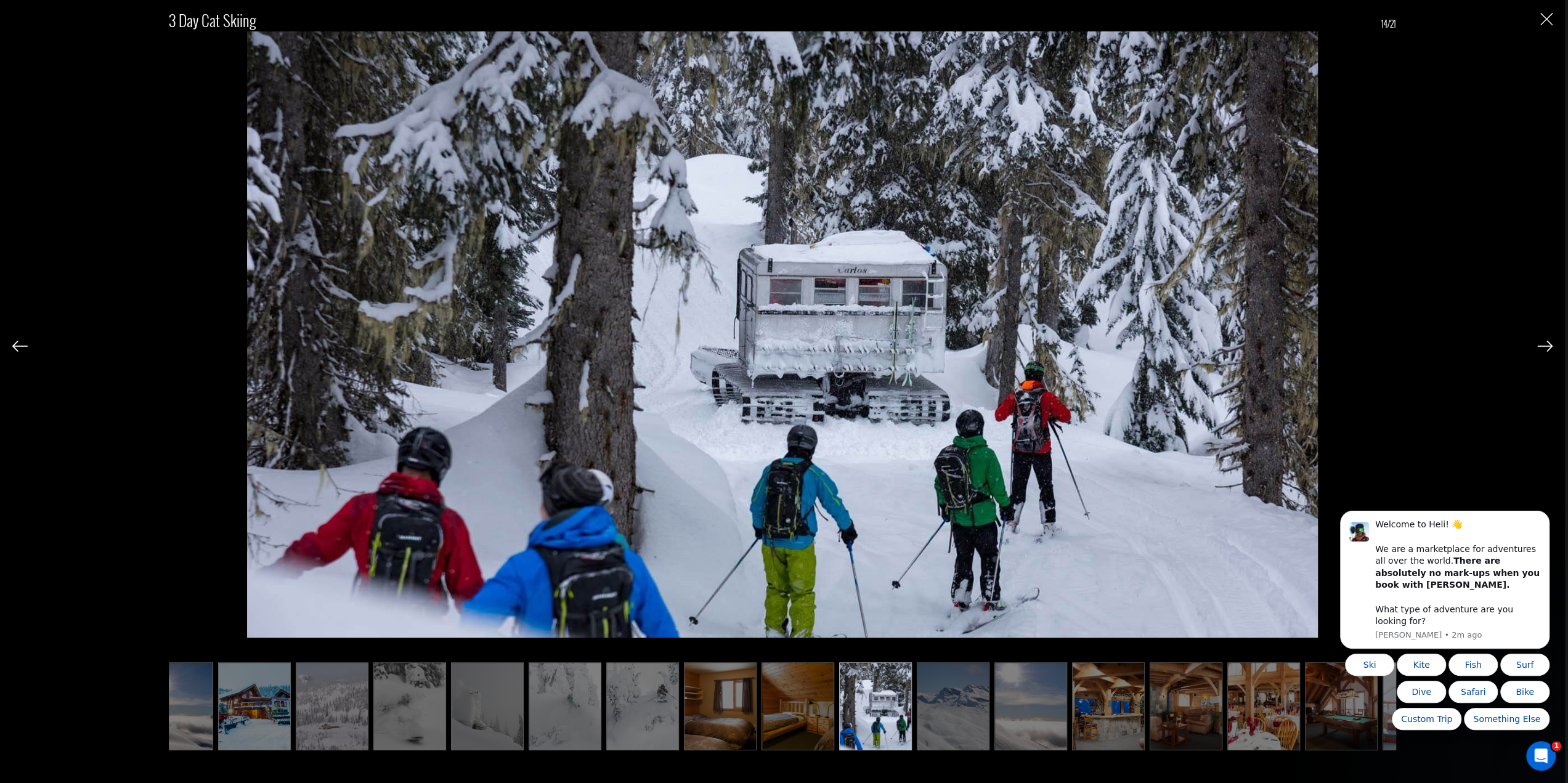
scroll to position [1479, 0]
click at [1545, 25] on img "Close" at bounding box center [1546, 19] width 12 height 12
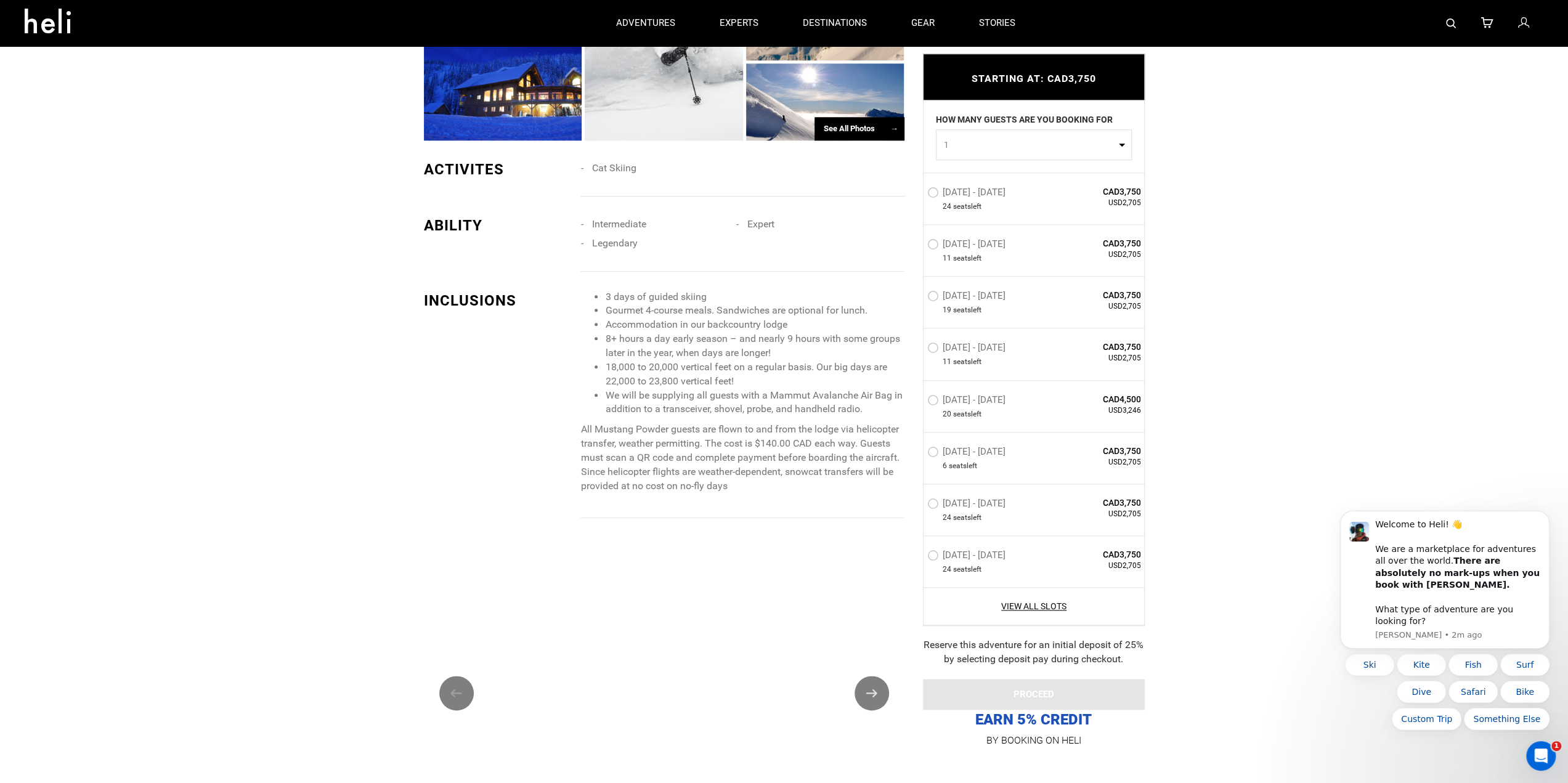
scroll to position [1109, 0]
